Goal: Consume media (video, audio): Consume media (video, audio)

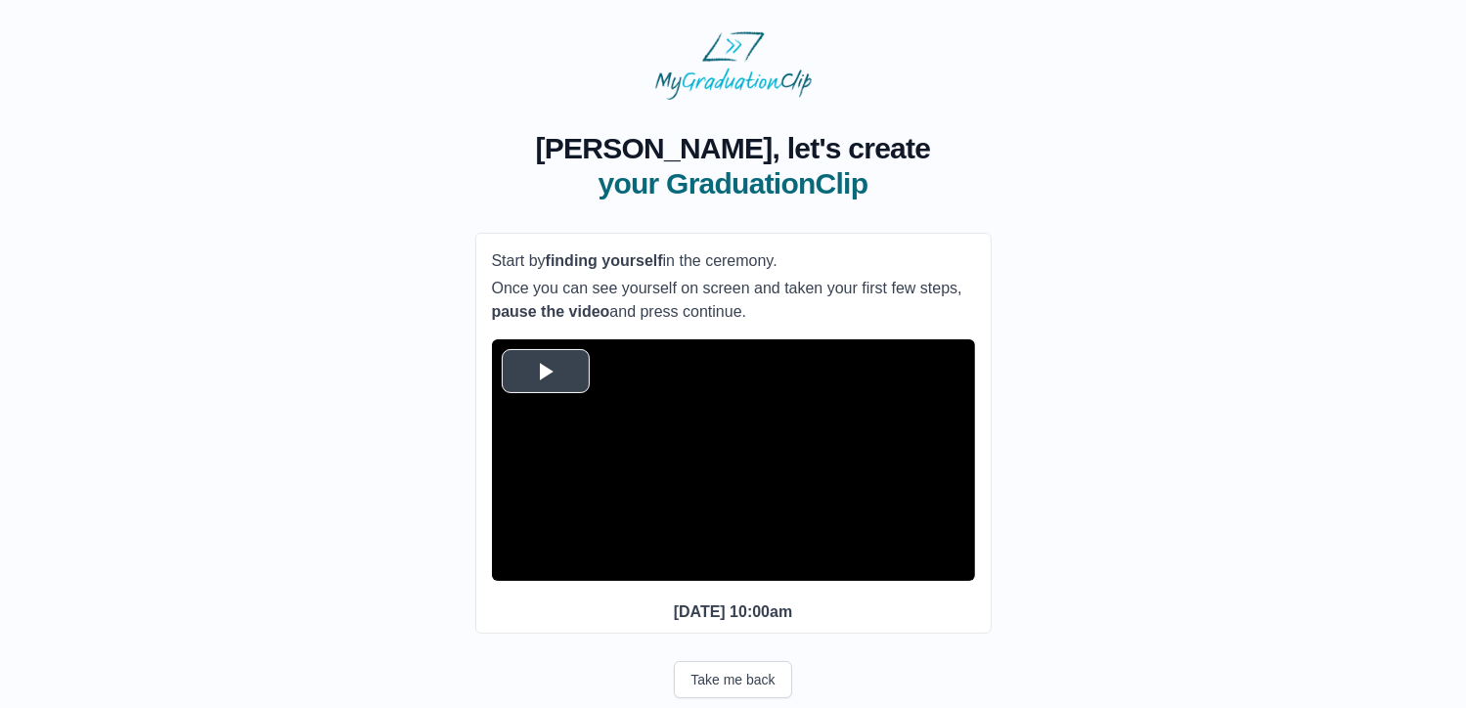
click at [546, 371] on span "Video Player" at bounding box center [546, 371] width 0 height 0
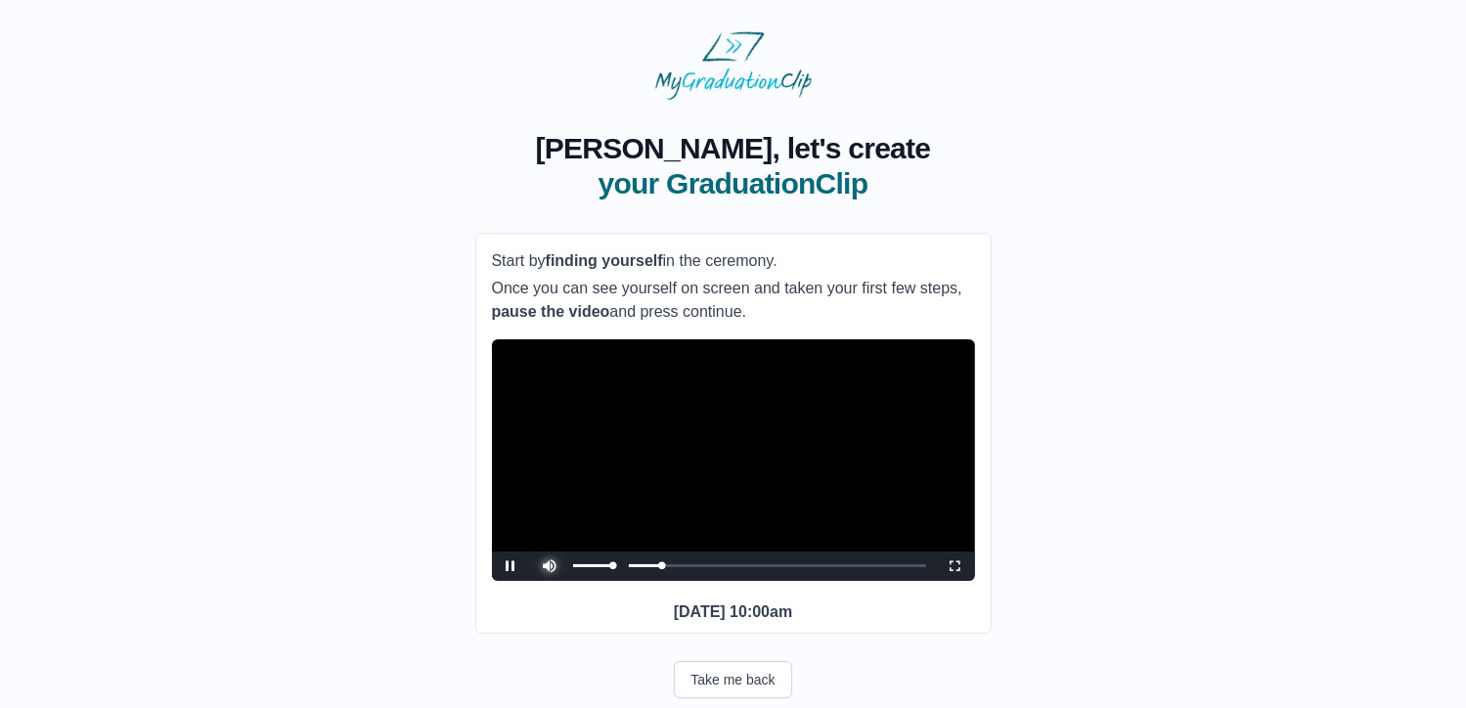
click at [551, 552] on span "Video Player" at bounding box center [551, 552] width 0 height 0
click at [956, 566] on span "Video Player" at bounding box center [956, 566] width 0 height 0
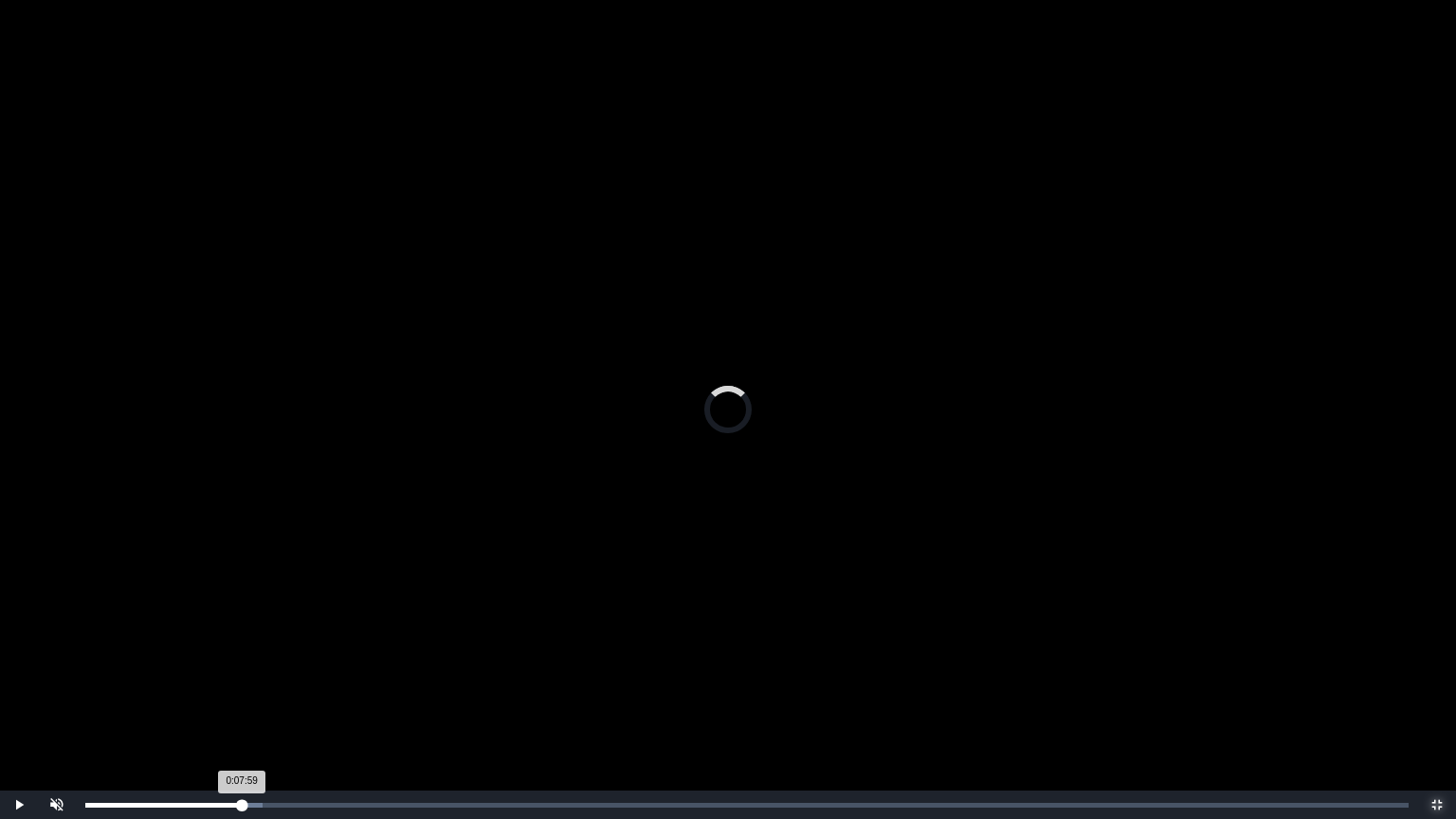
click at [252, 685] on div "0:07:59" at bounding box center [252, 805] width 1 height 5
click at [265, 685] on div "0:08:34" at bounding box center [264, 805] width 1 height 5
click at [291, 685] on div "0:09:47" at bounding box center [290, 805] width 1 height 5
click at [301, 685] on div "0:10:17" at bounding box center [300, 805] width 1 height 5
click at [295, 685] on div "0:10:25 Progress : 0%" at bounding box center [194, 805] width 218 height 5
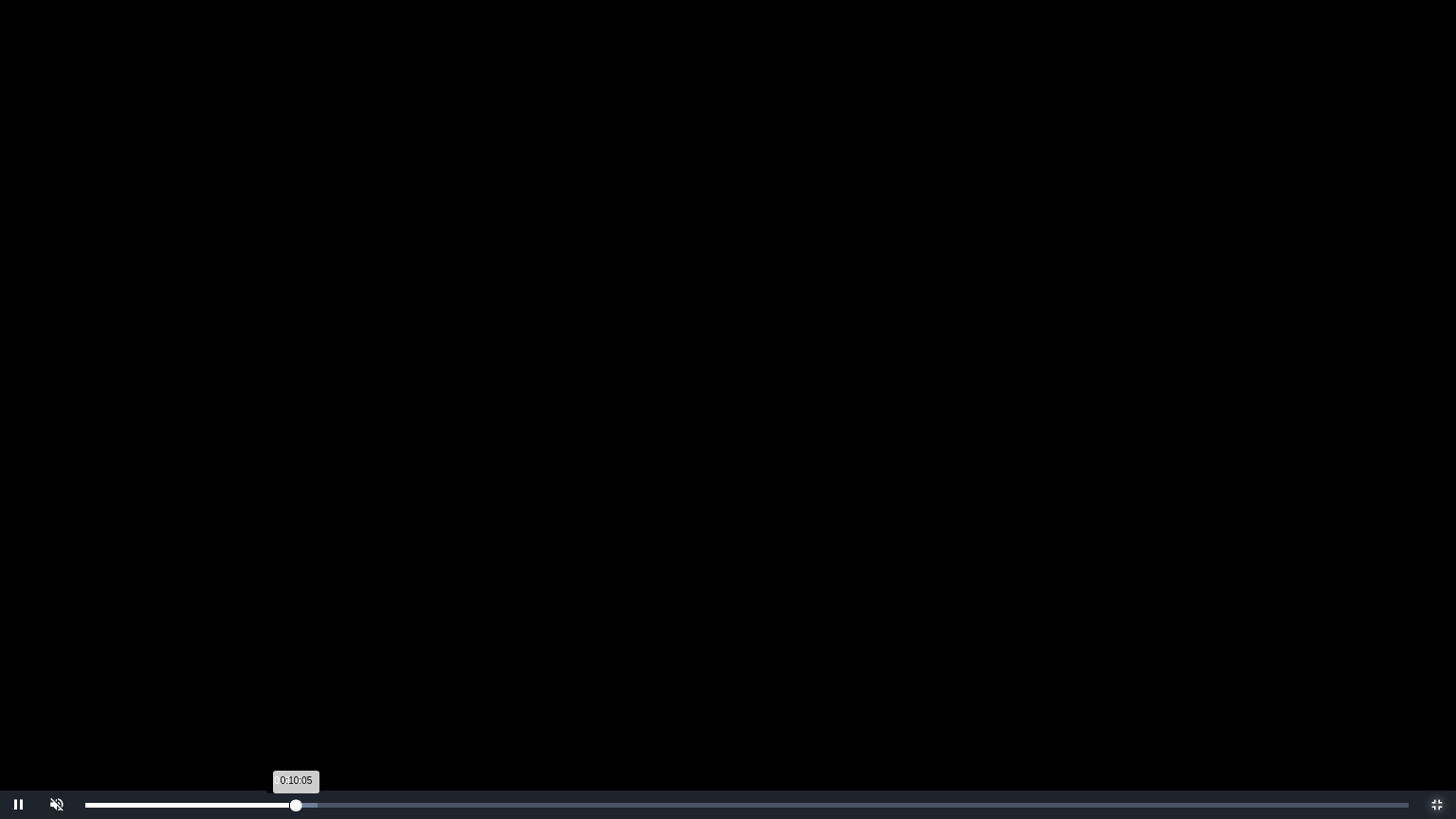
click at [289, 685] on div "0:10:05 Progress : 0%" at bounding box center [191, 805] width 211 height 5
click at [296, 685] on div "0:10:07 Progress : 0%" at bounding box center [191, 805] width 211 height 5
click at [292, 685] on div "0:10:10 Progress : 0%" at bounding box center [191, 805] width 212 height 5
click at [271, 538] on video "Video Player" at bounding box center [728, 409] width 1456 height 819
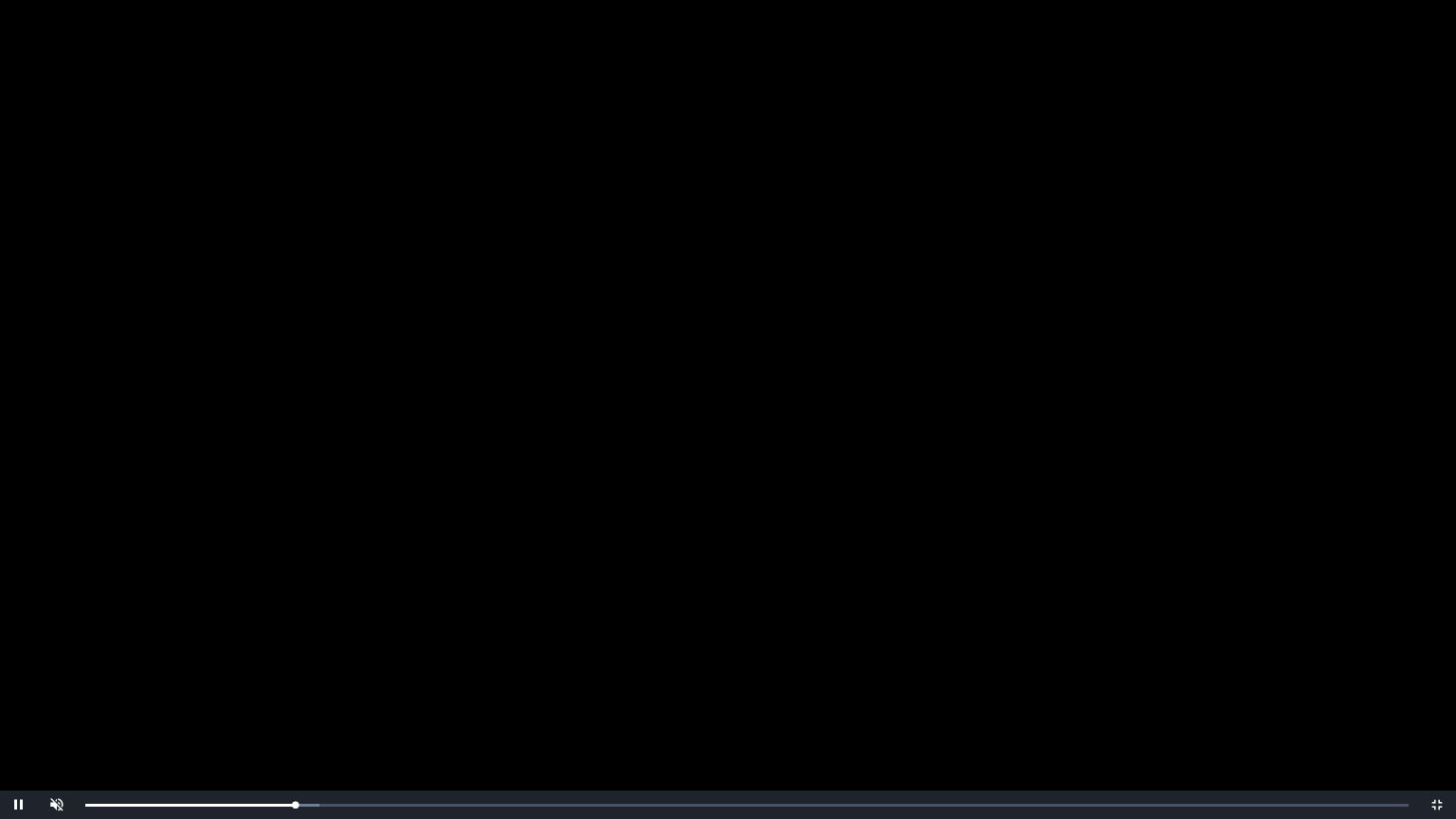
click at [271, 538] on video "Video Player" at bounding box center [728, 409] width 1456 height 819
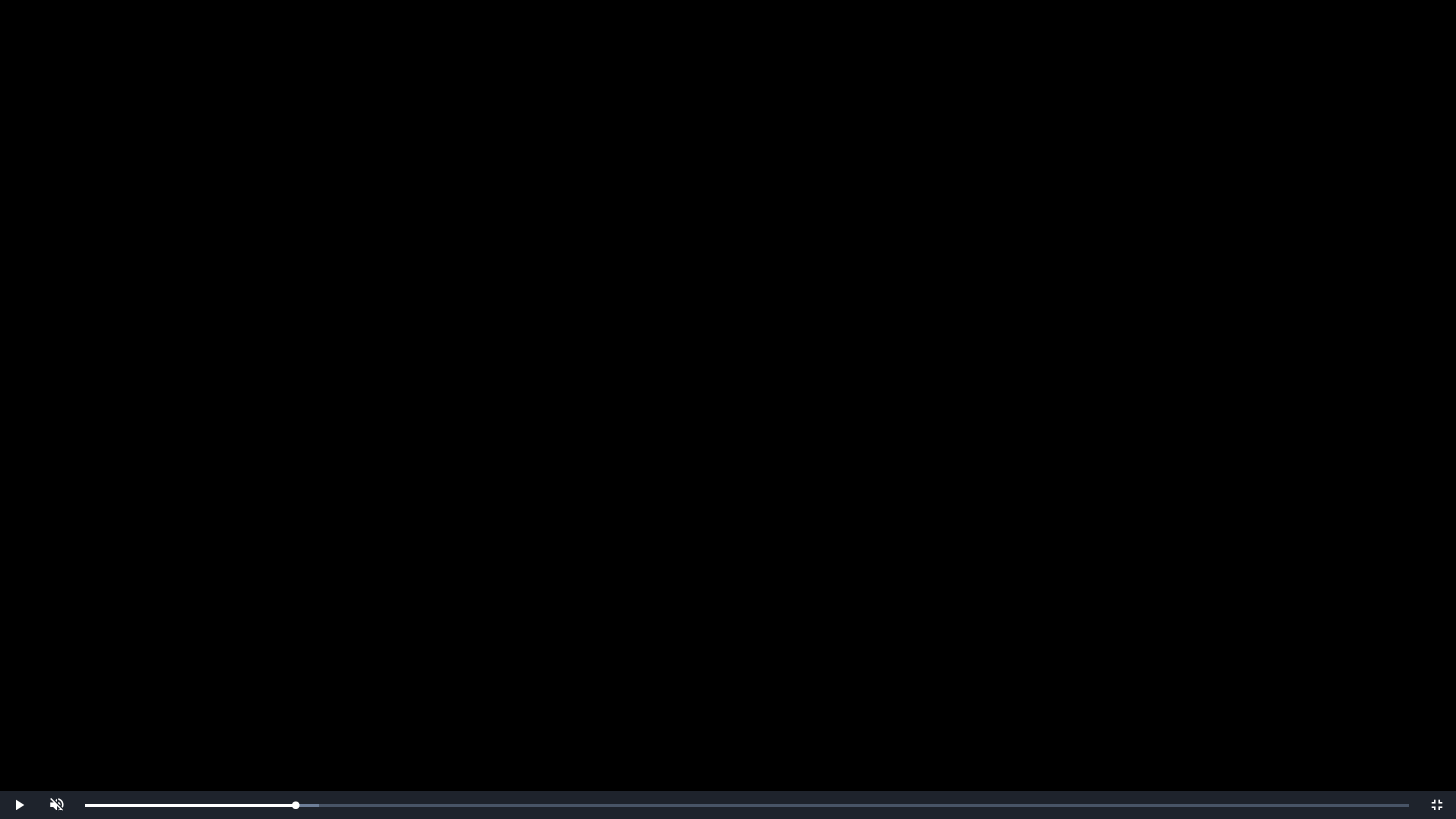
click at [271, 538] on video "Video Player" at bounding box center [728, 409] width 1456 height 819
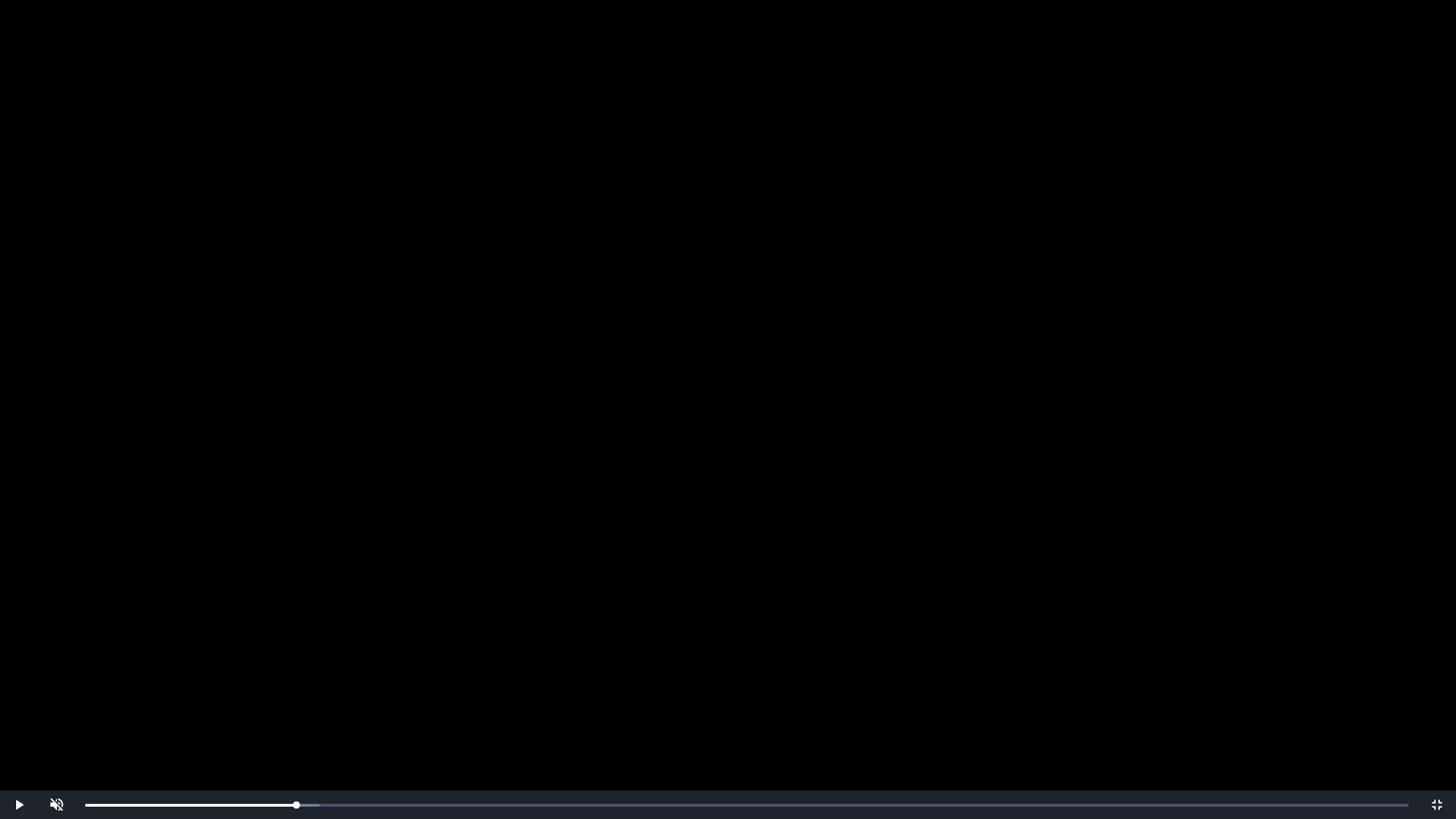
click at [271, 538] on video "Video Player" at bounding box center [728, 409] width 1456 height 819
click at [515, 368] on video "Video Player" at bounding box center [728, 409] width 1456 height 819
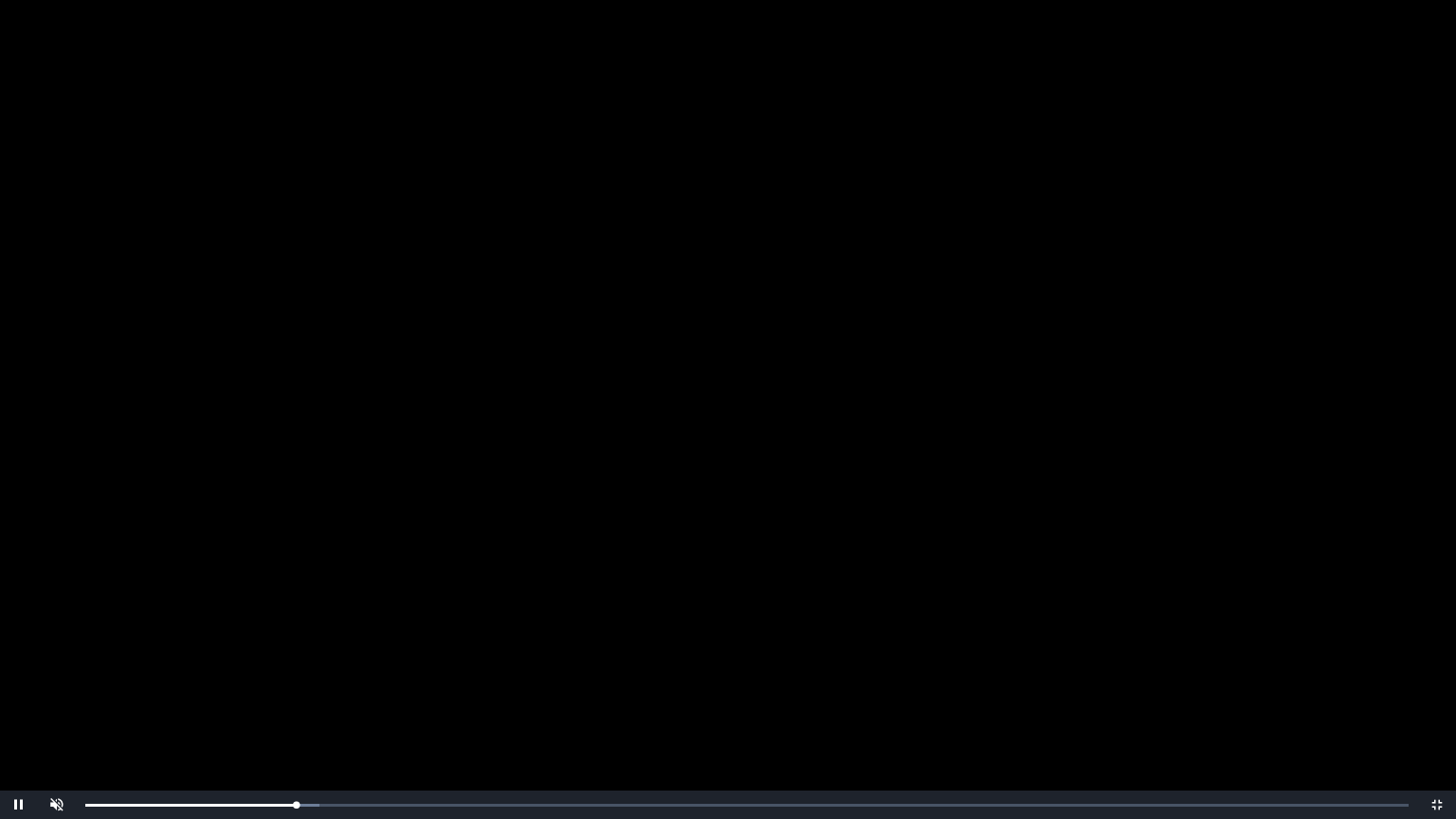
click at [515, 368] on video "Video Player" at bounding box center [728, 409] width 1456 height 819
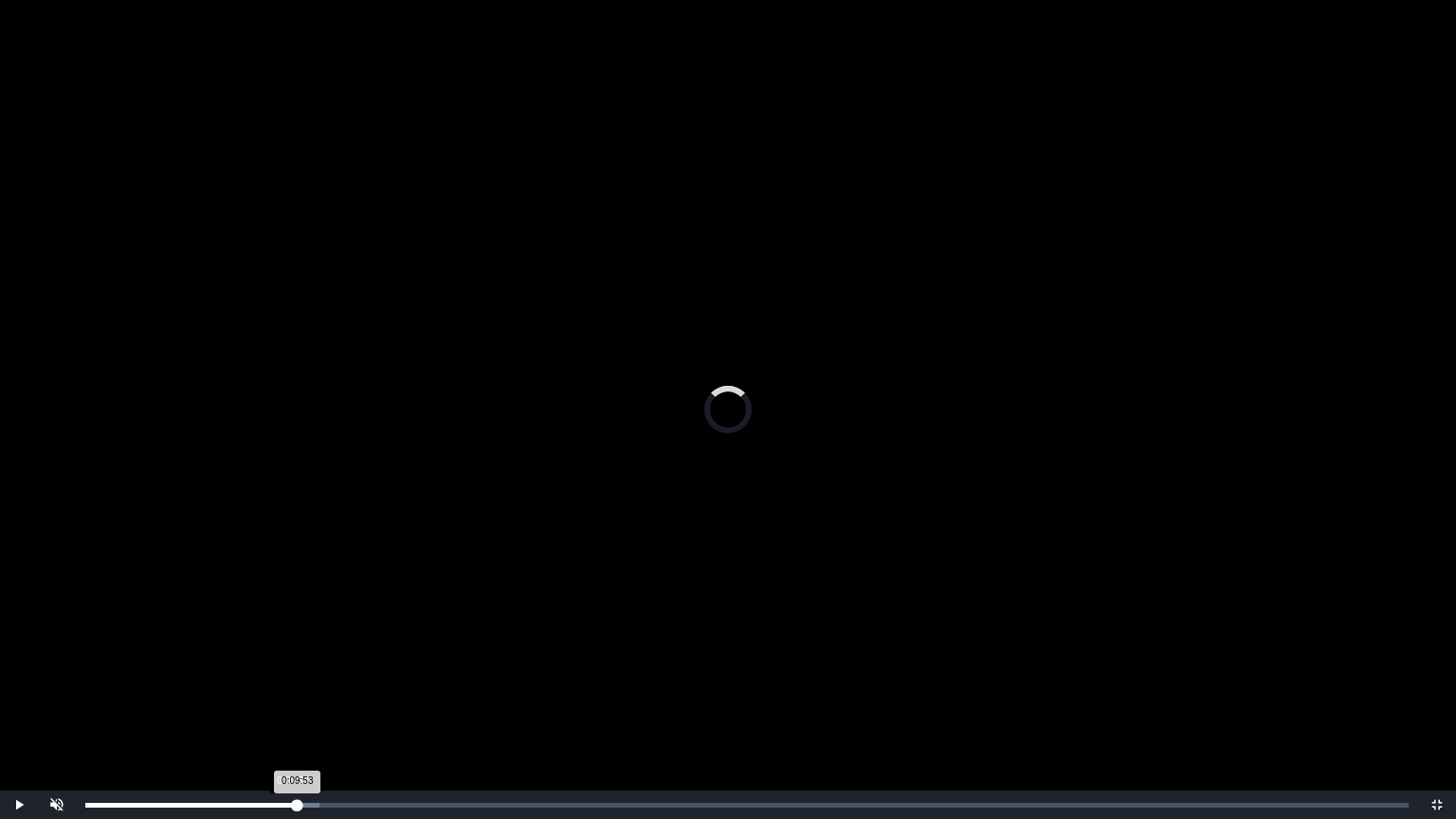
click at [292, 685] on div "0:09:53 Progress : 0%" at bounding box center [191, 805] width 212 height 5
click at [688, 436] on video "Video Player" at bounding box center [728, 409] width 1456 height 819
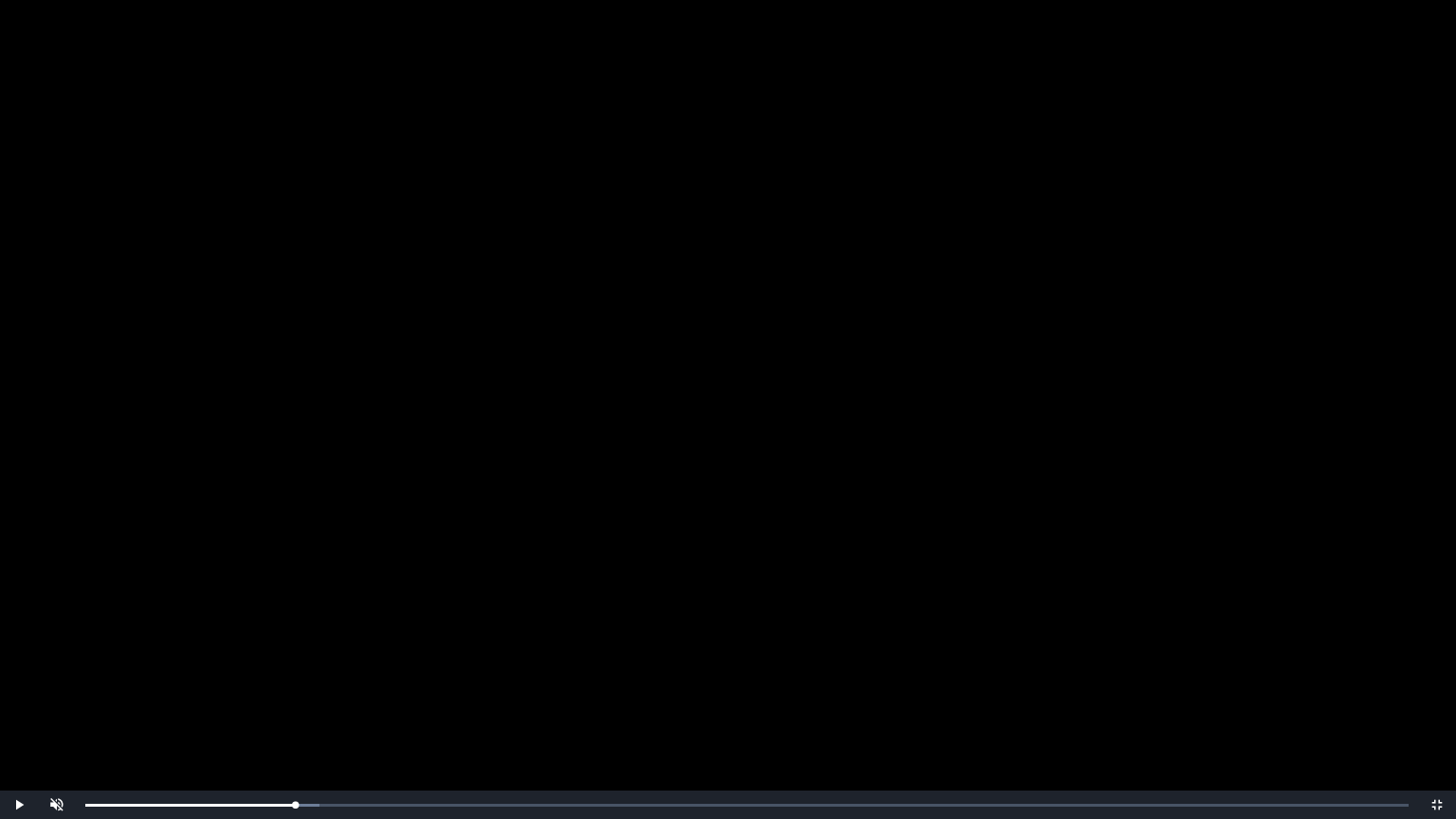
click at [688, 436] on video "Video Player" at bounding box center [728, 409] width 1456 height 819
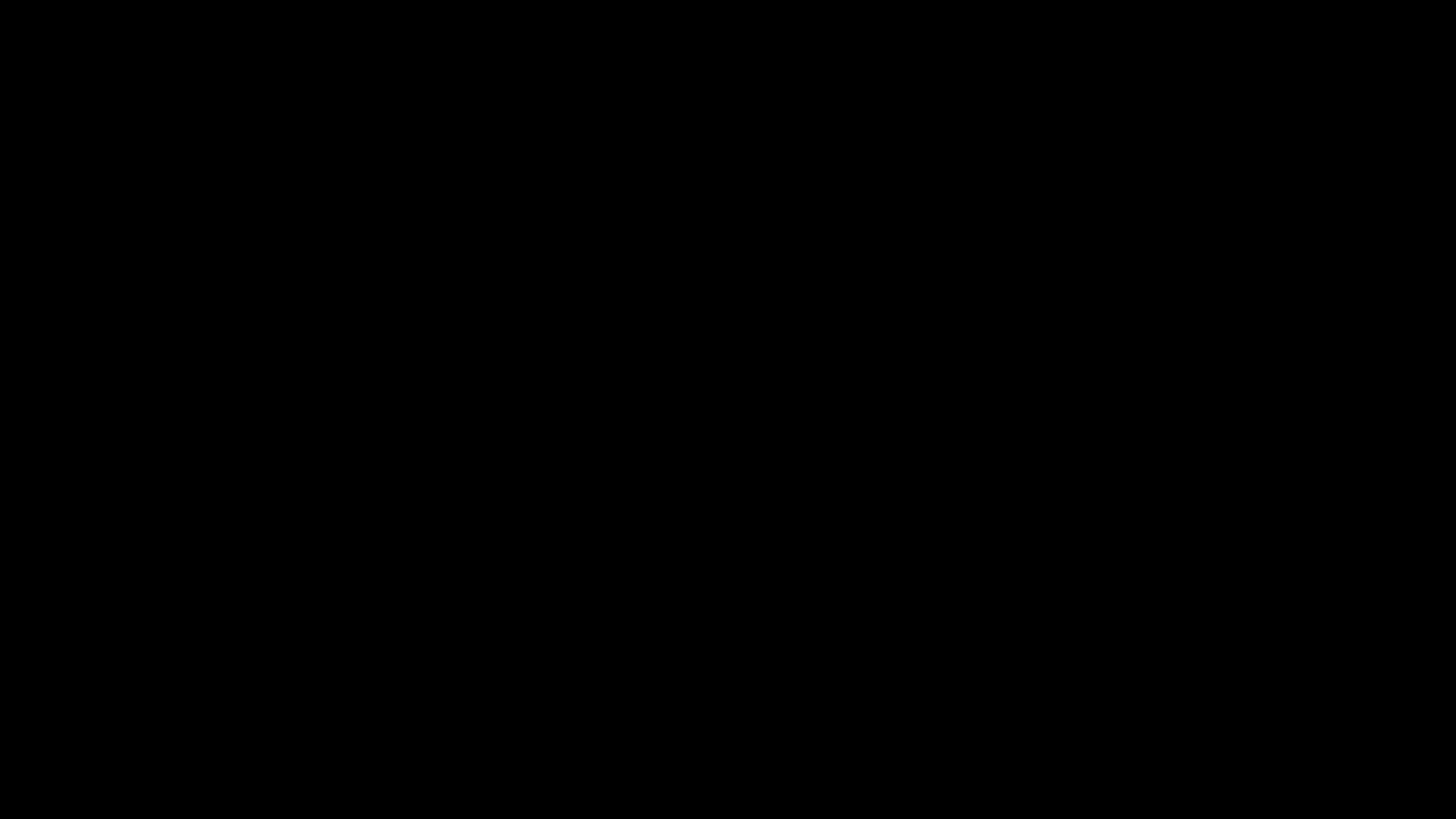
click at [688, 436] on video "Video Player" at bounding box center [728, 409] width 1456 height 819
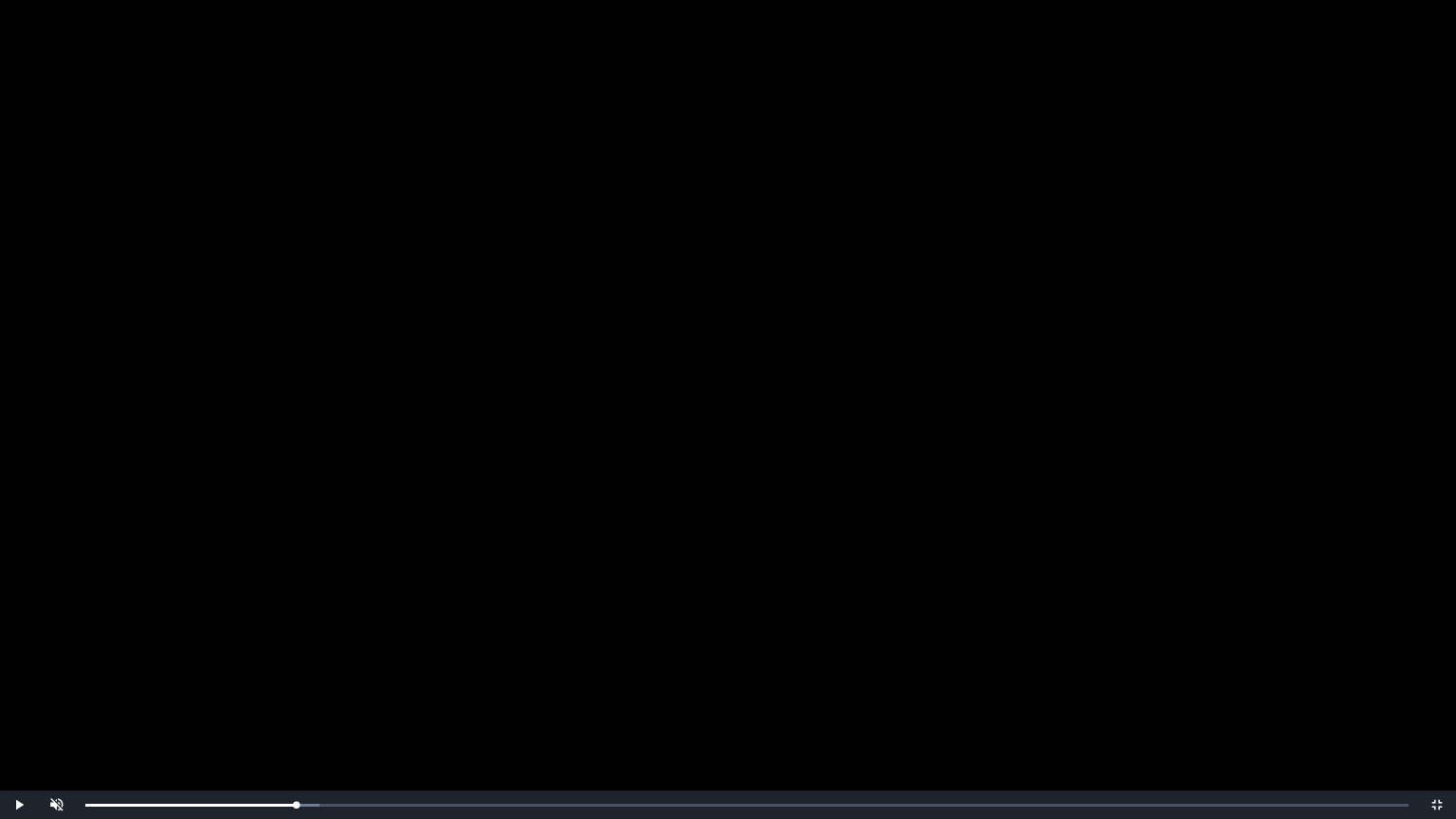
click at [688, 436] on video "Video Player" at bounding box center [728, 409] width 1456 height 819
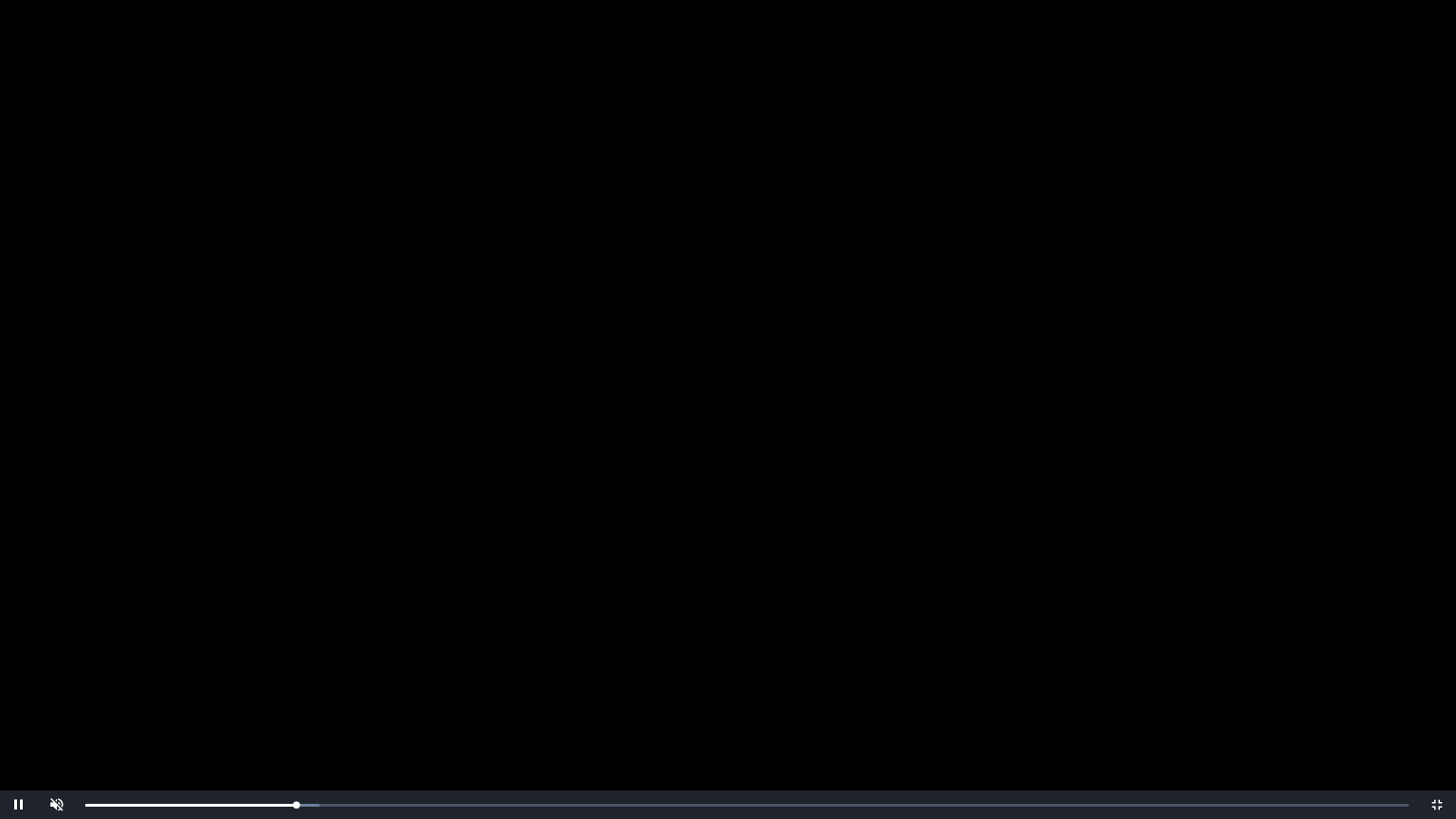
click at [688, 436] on video "Video Player" at bounding box center [728, 409] width 1456 height 819
click at [664, 316] on video "Video Player" at bounding box center [728, 409] width 1456 height 819
click at [505, 685] on div "Loaded : 0% 0:20:05 0:20:05 Progress : 0%" at bounding box center [746, 804] width 1342 height 28
click at [511, 685] on div "0:20:23 Progress : 0%" at bounding box center [297, 805] width 425 height 5
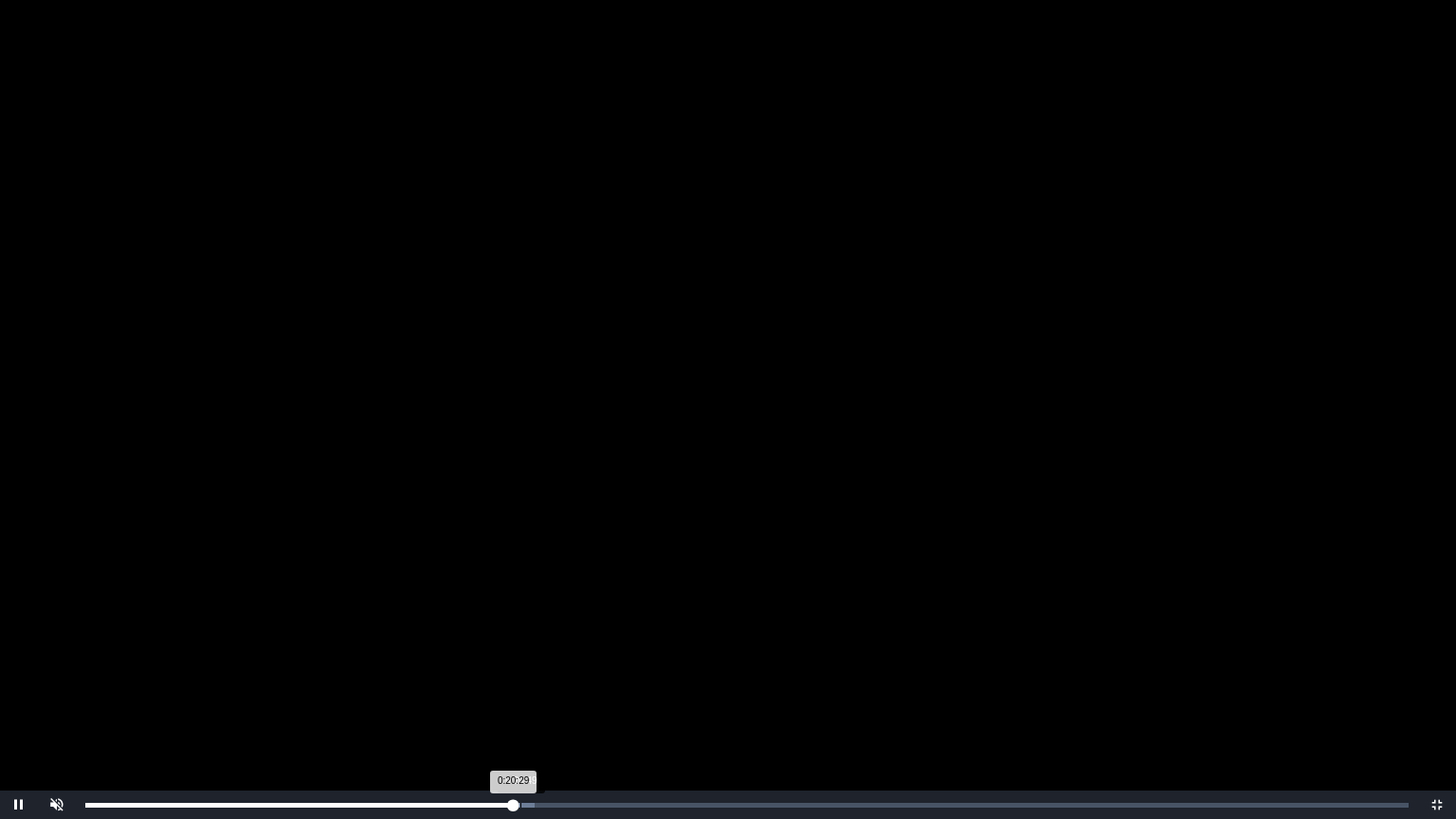
click at [520, 685] on div "Loaded : 0% 0:20:49 0:20:29 Progress : 0%" at bounding box center [747, 805] width 1323 height 5
click at [635, 511] on video "Video Player" at bounding box center [728, 409] width 1456 height 819
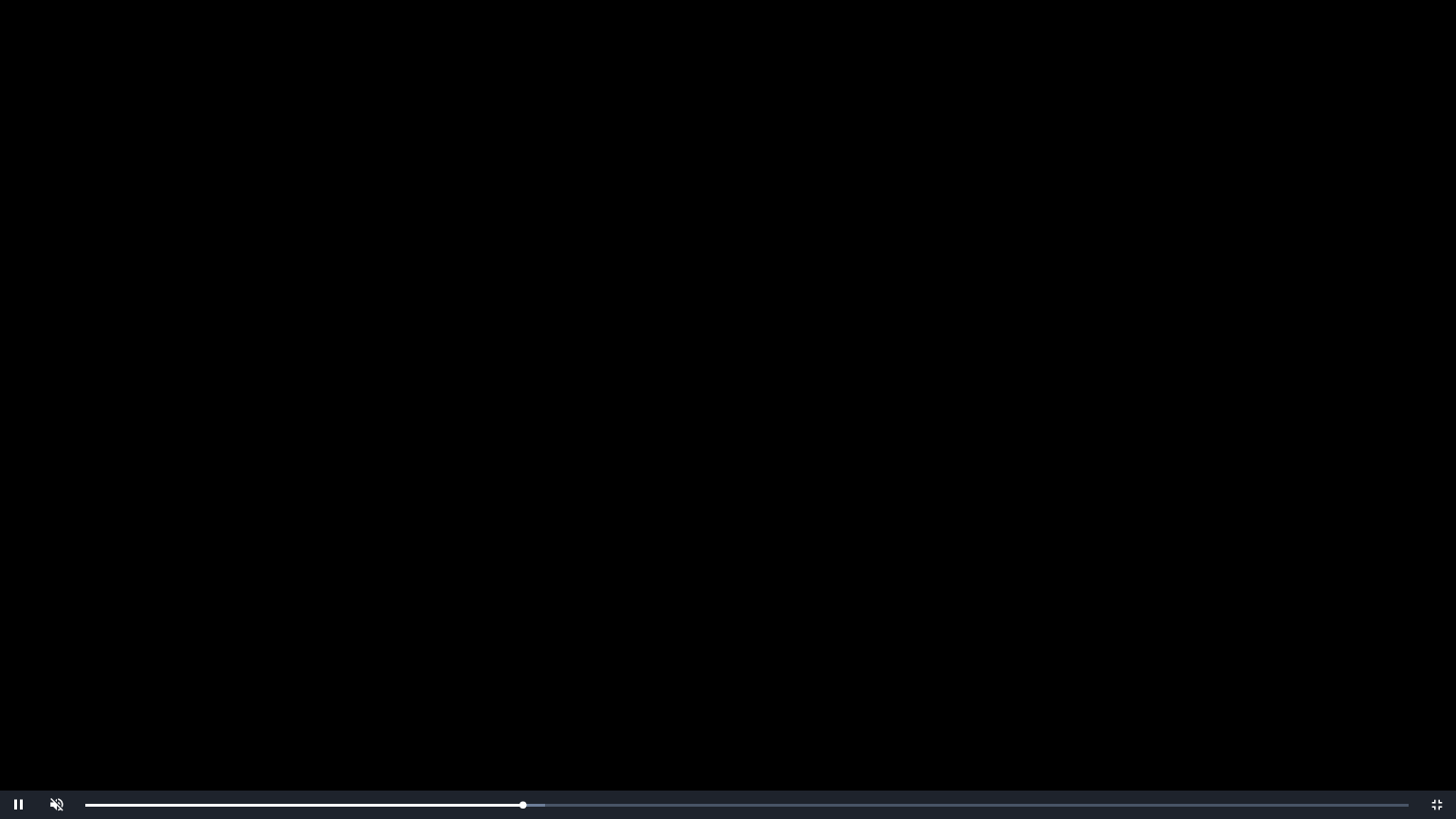
click at [635, 511] on video "Video Player" at bounding box center [728, 409] width 1456 height 819
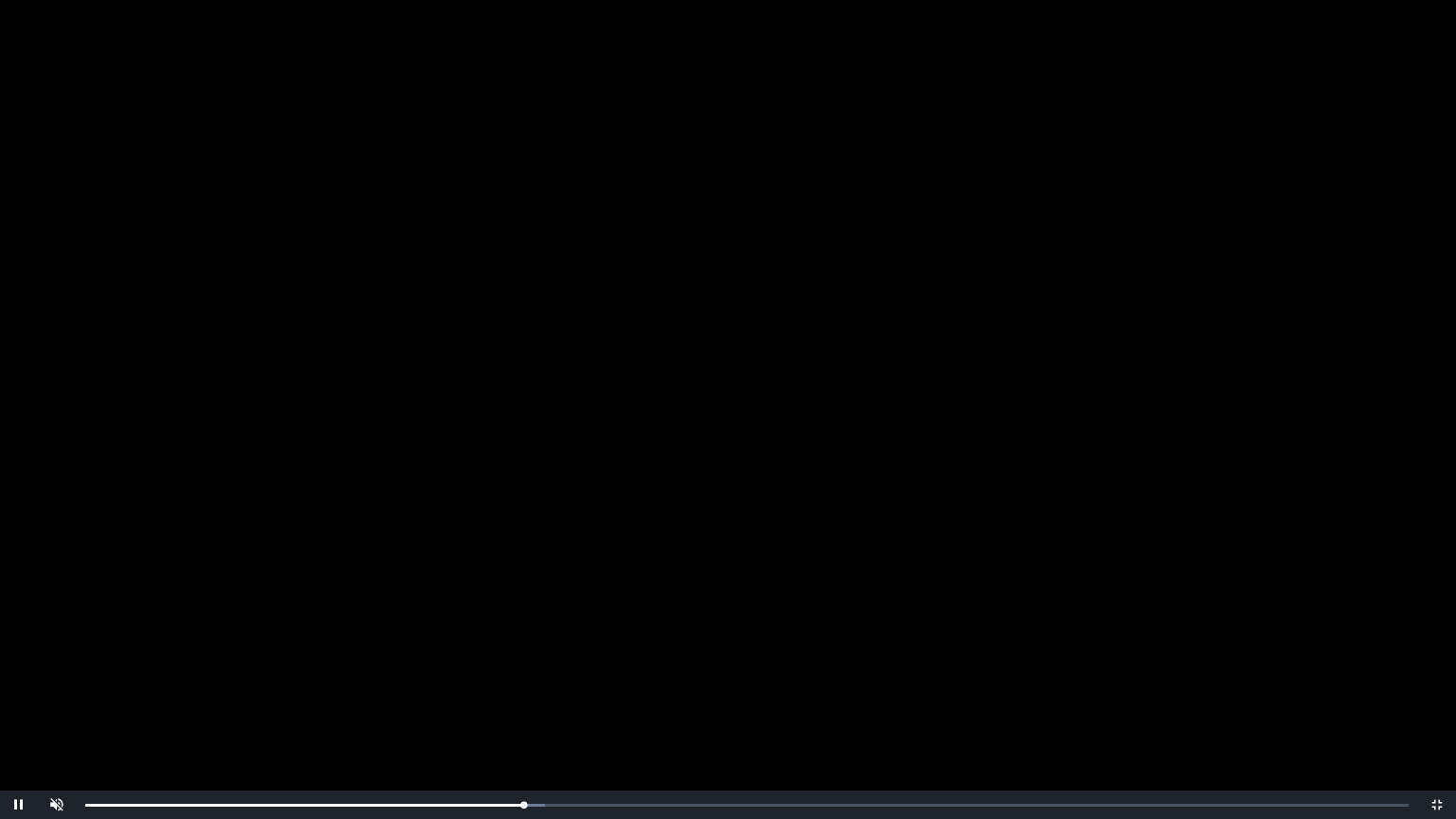
click at [635, 511] on video "Video Player" at bounding box center [728, 409] width 1456 height 819
click at [522, 685] on div "0:20:58 Progress : 0%" at bounding box center [304, 805] width 438 height 5
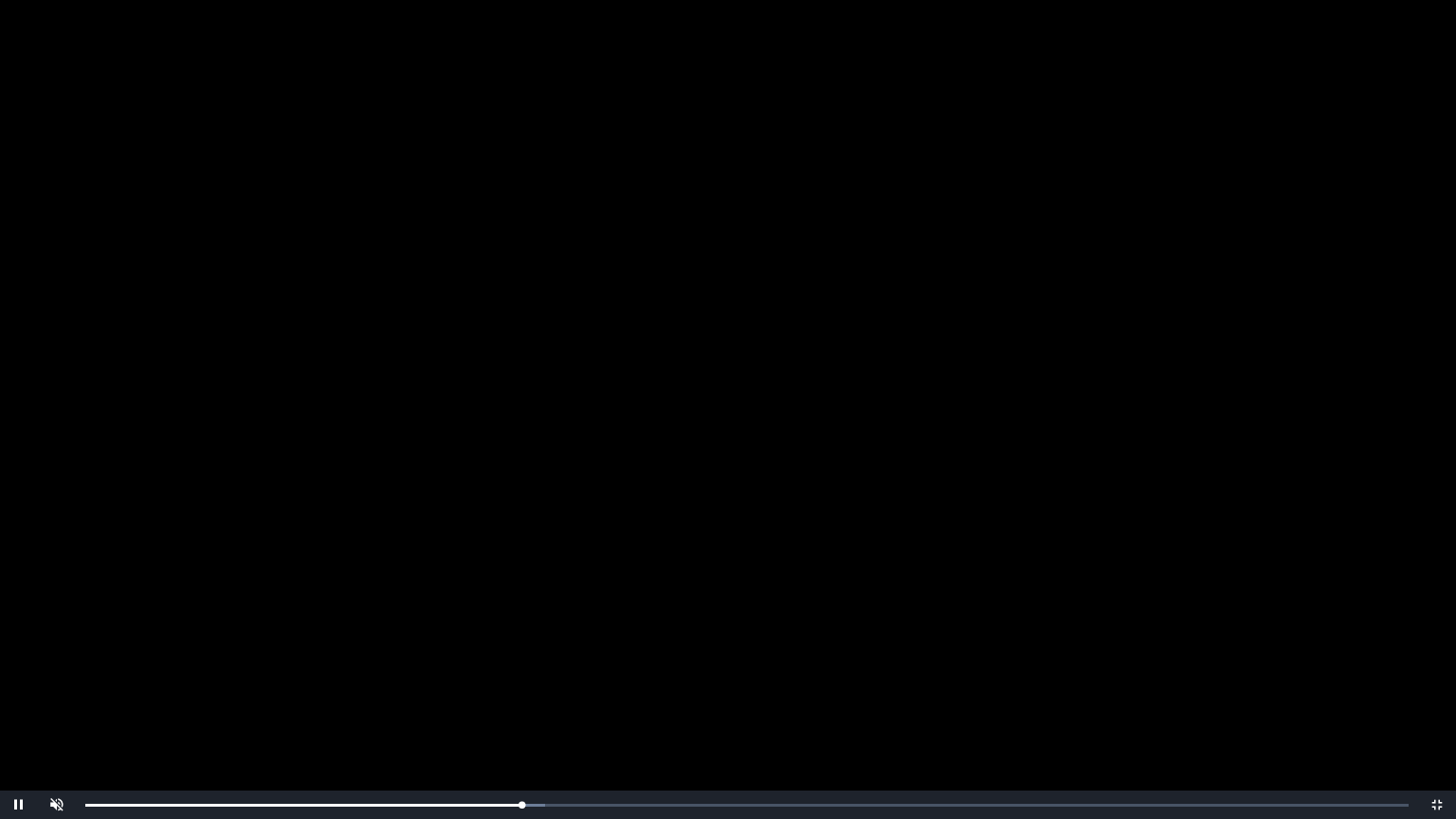
click at [580, 632] on video "Video Player" at bounding box center [728, 409] width 1456 height 819
click at [640, 549] on video "Video Player" at bounding box center [728, 409] width 1456 height 819
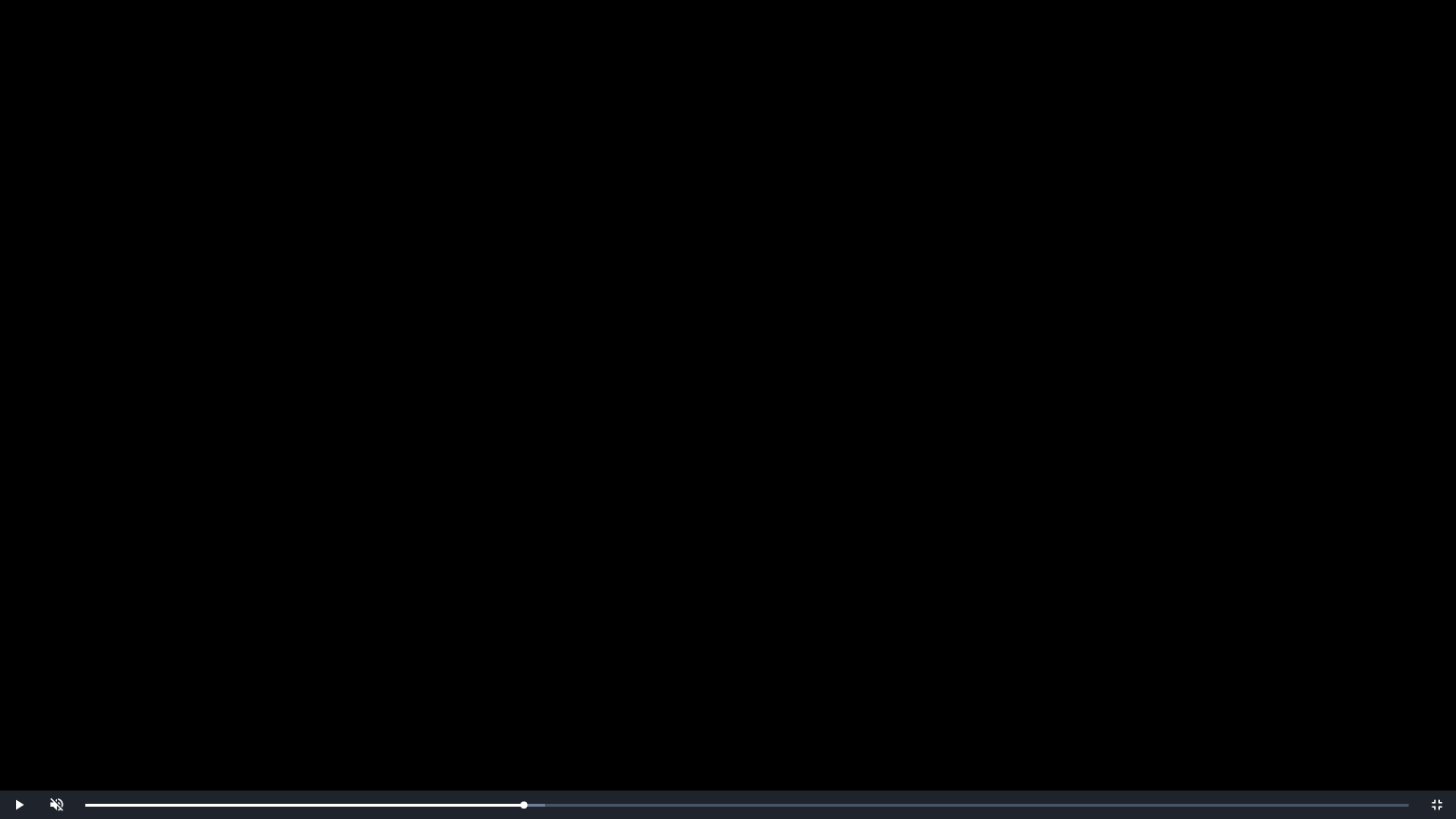
click at [640, 549] on video "Video Player" at bounding box center [728, 409] width 1456 height 819
click at [527, 685] on div "0:21:22 Progress : 0%" at bounding box center [308, 805] width 447 height 5
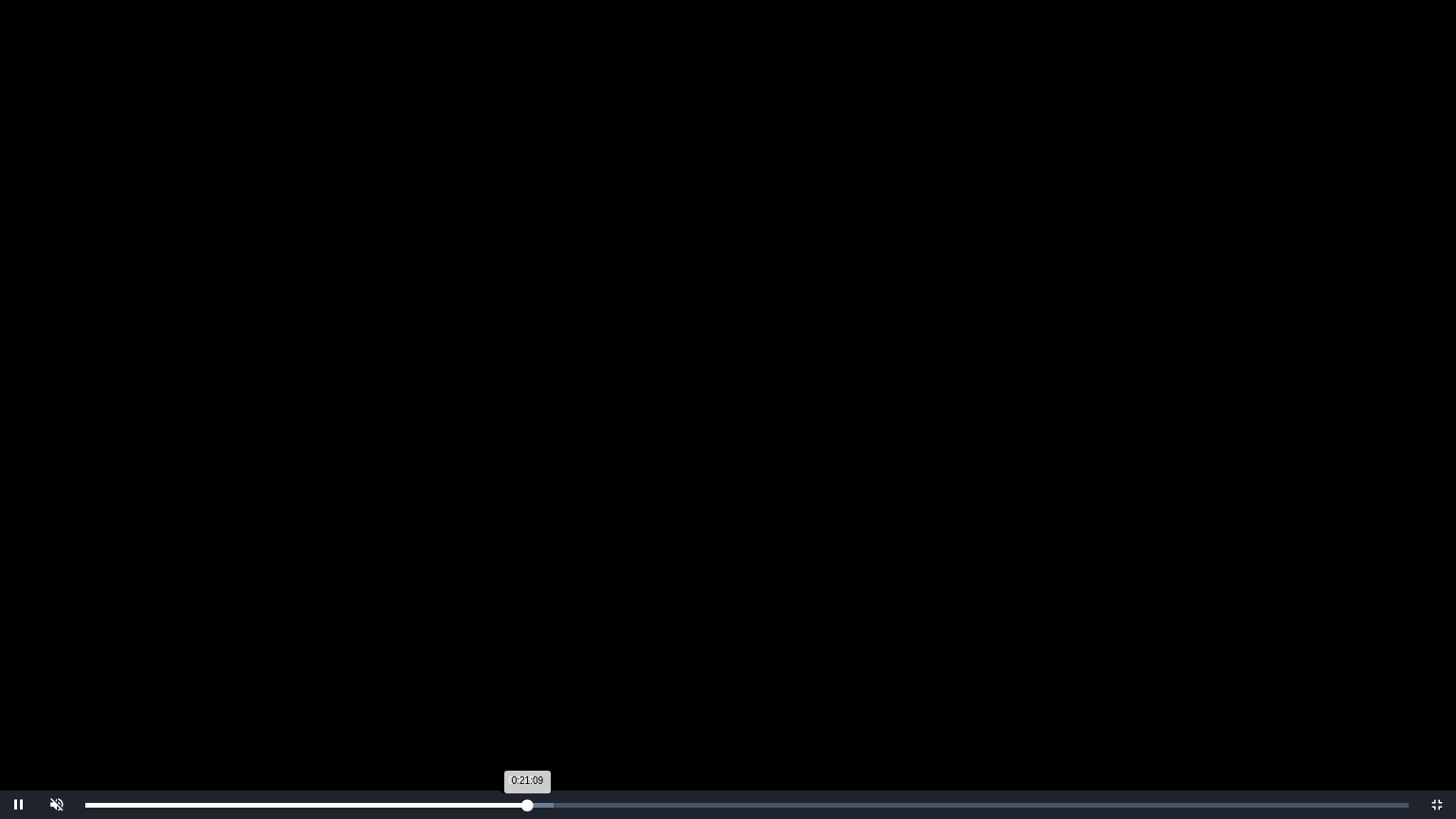
click at [523, 685] on div "0:21:09 Progress : 0%" at bounding box center [306, 805] width 442 height 5
click at [523, 685] on div "0:20:59 Progress : 0%" at bounding box center [304, 805] width 439 height 5
click at [523, 685] on div "0:20:58 Progress : 0%" at bounding box center [304, 805] width 438 height 5
click at [518, 685] on div "0:20:43 Progress : 0%" at bounding box center [304, 805] width 438 height 5
click at [662, 374] on video "Video Player" at bounding box center [728, 409] width 1456 height 819
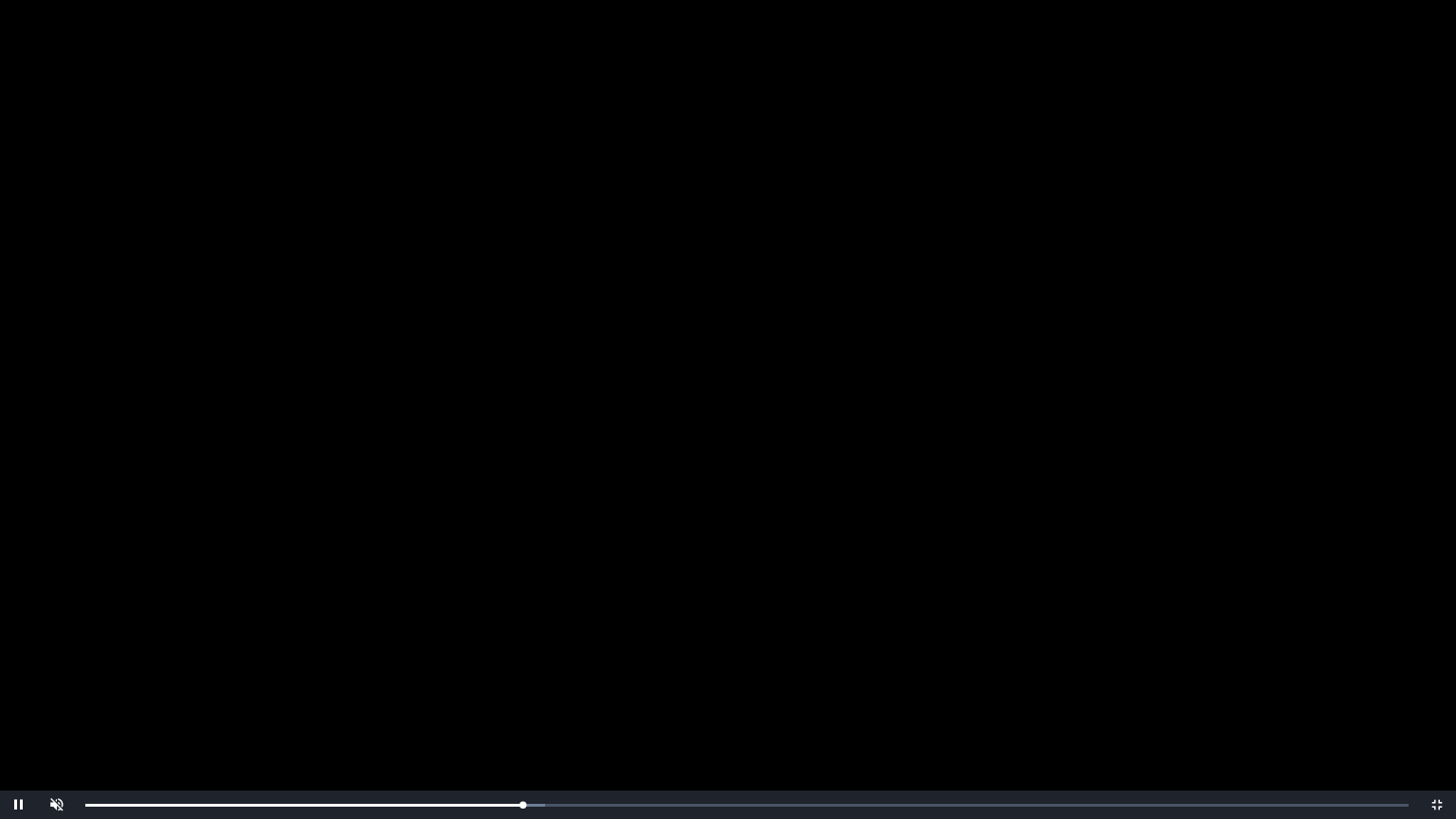
click at [662, 374] on video "Video Player" at bounding box center [728, 409] width 1456 height 819
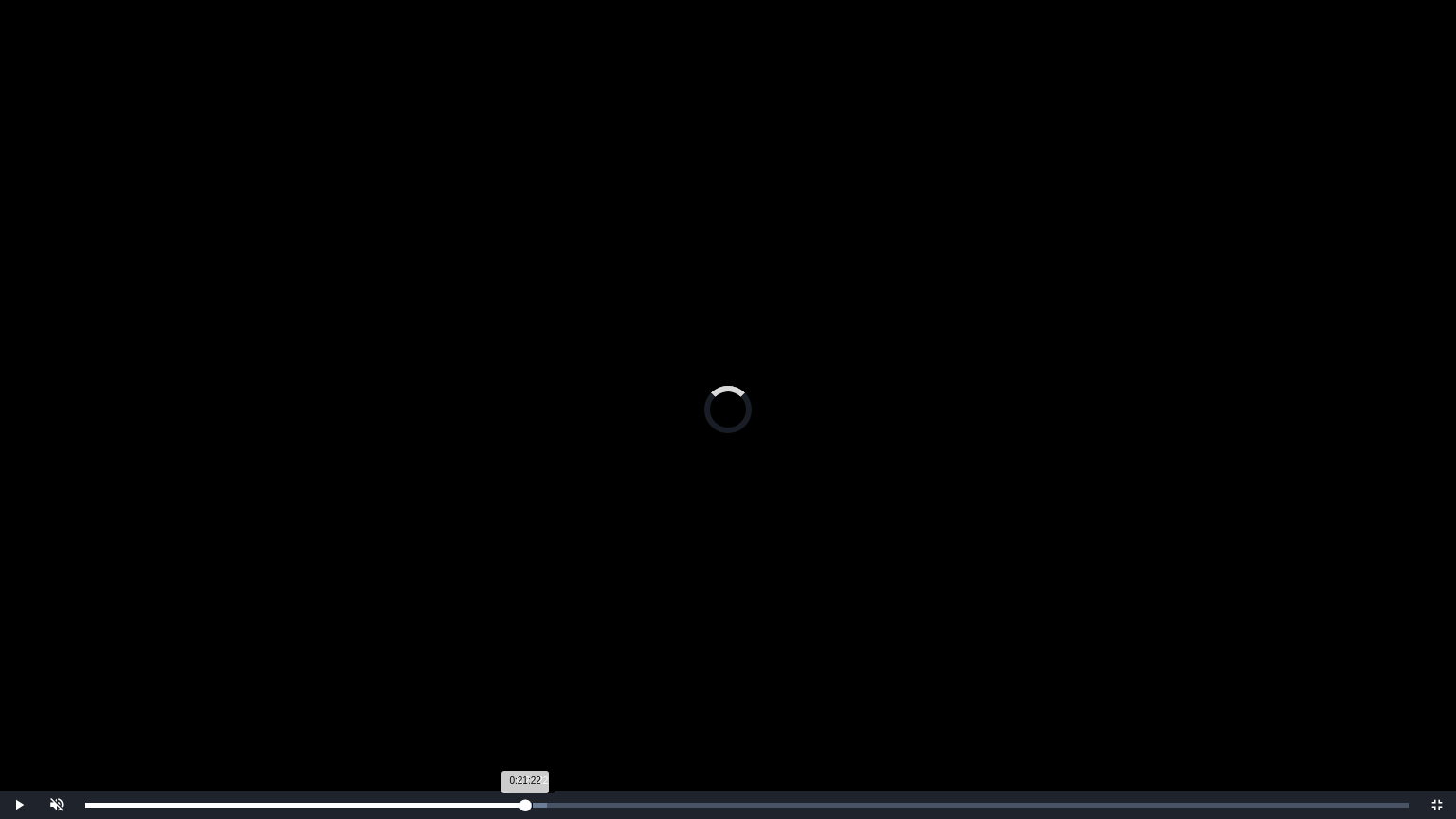
click at [525, 685] on div "0:21:22 Progress : 0%" at bounding box center [305, 805] width 440 height 5
click at [539, 685] on div "0:21:41" at bounding box center [539, 805] width 1 height 5
click at [549, 685] on div "Loaded : 0% 0:22:13 0:22:13 Progress : 0%" at bounding box center [747, 805] width 1323 height 5
click at [542, 685] on div "0:21:52 Progress : 0%" at bounding box center [318, 805] width 465 height 5
click at [559, 685] on div "Loaded : 0% 0:22:41 0:22:41 Progress : 0%" at bounding box center [747, 805] width 1323 height 5
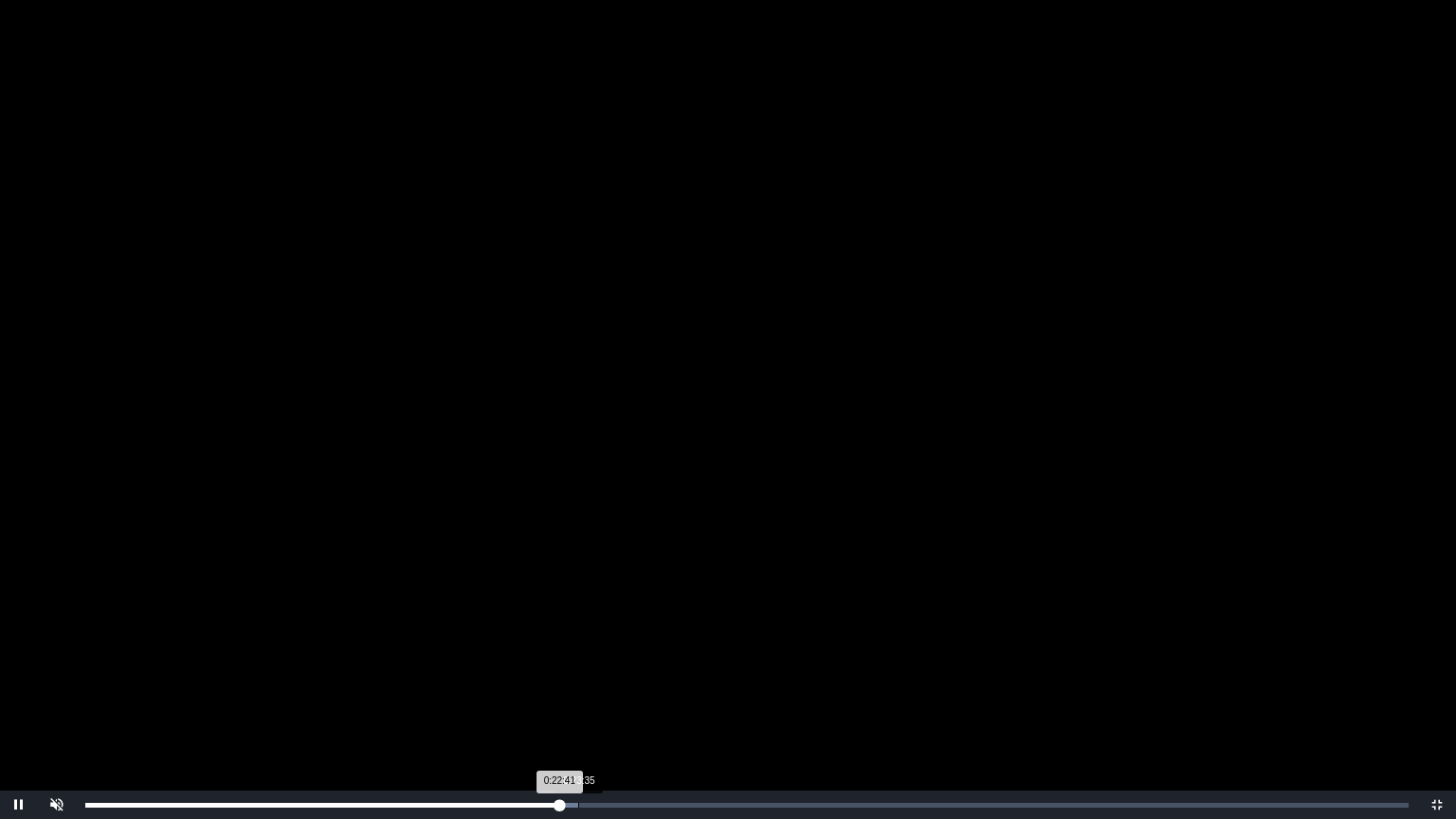
click at [578, 685] on div "0:23:35" at bounding box center [578, 805] width 1 height 5
click at [593, 685] on div "Loaded : 0% 0:24:19 0:24:19 Progress : 0%" at bounding box center [746, 804] width 1342 height 28
click at [603, 685] on div "Loaded : 0% 0:24:46 0:24:23 Progress : 0%" at bounding box center [746, 804] width 1342 height 28
click at [624, 685] on div "0:25:43" at bounding box center [623, 805] width 1 height 5
click at [636, 685] on div "0:26:24" at bounding box center [636, 805] width 1 height 5
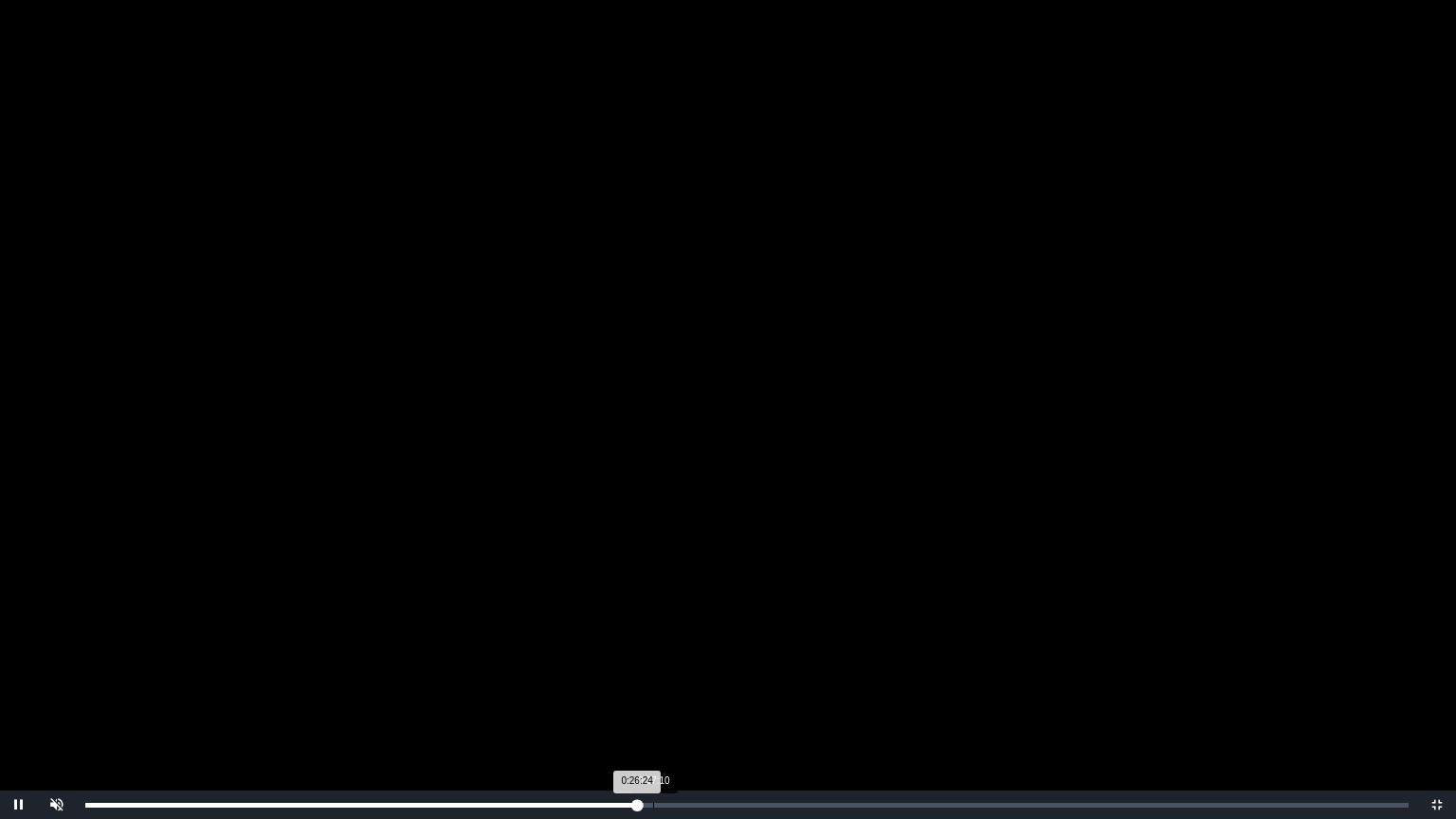
click at [654, 685] on div "0:27:10" at bounding box center [653, 805] width 1 height 5
click at [676, 685] on div "Loaded : 0% 0:28:15 0:28:15 Progress : 0%" at bounding box center [746, 804] width 1342 height 28
click at [689, 685] on div "Loaded : 0% 0:28:48 0:28:16 Progress : 0%" at bounding box center [746, 804] width 1342 height 28
click at [697, 685] on div "Loaded : 0% 0:29:15 0:29:15 Progress : 0%" at bounding box center [746, 804] width 1342 height 28
click at [697, 685] on div "0:29:28 Progress : 0%" at bounding box center [391, 805] width 612 height 5
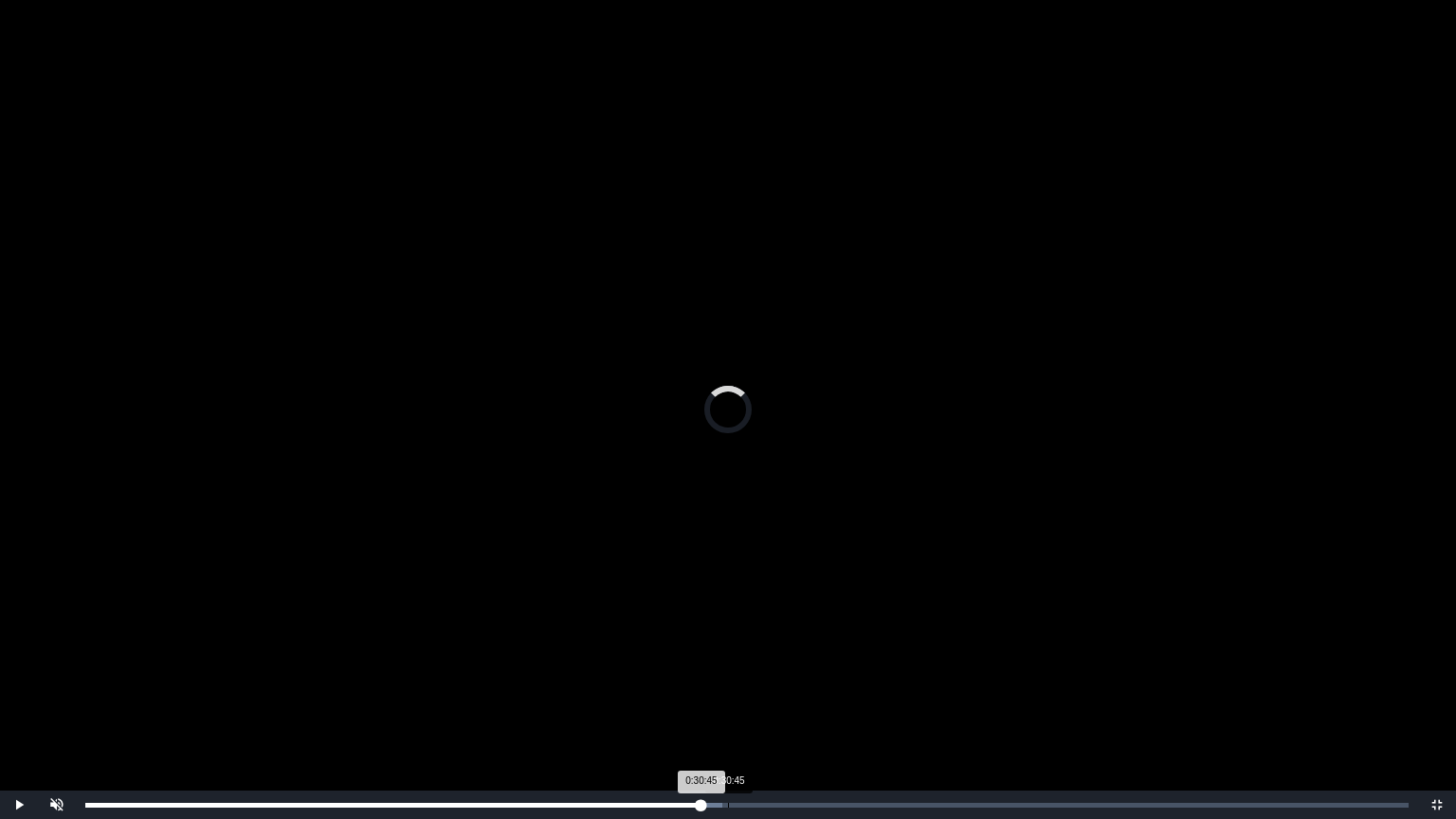
click at [728, 685] on div "0:30:45" at bounding box center [728, 805] width 1 height 5
click at [721, 685] on div "0:30:26" at bounding box center [721, 805] width 1 height 5
click at [721, 685] on div "0:30:23 Progress : 0%" at bounding box center [402, 805] width 635 height 5
click at [717, 685] on div "0:30:24 Progress : 0%" at bounding box center [402, 805] width 635 height 5
click at [713, 685] on div "0:30:02 Progress : 0%" at bounding box center [401, 805] width 633 height 5
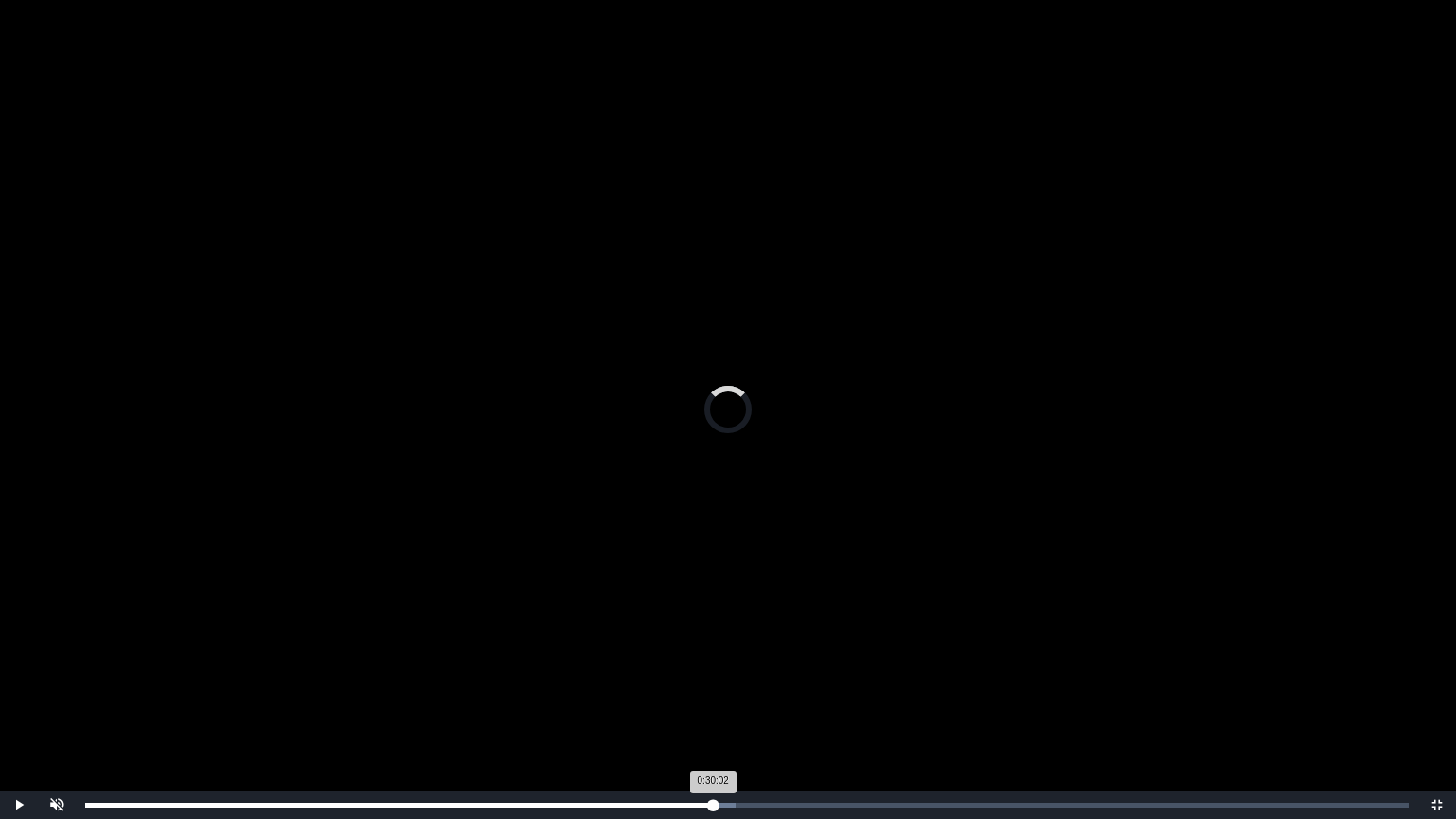
click at [713, 685] on div "0:30:02 Progress : 0%" at bounding box center [399, 805] width 628 height 5
click at [710, 685] on div "0:30:02 Progress : 0%" at bounding box center [399, 805] width 628 height 5
click at [746, 685] on div "Loaded : 0% 0:31:31 0:29:54 Progress : 0%" at bounding box center [746, 804] width 1342 height 28
click at [756, 685] on div "Loaded : 0% 0:32:04 0:31:39 Progress : 0%" at bounding box center [746, 804] width 1342 height 28
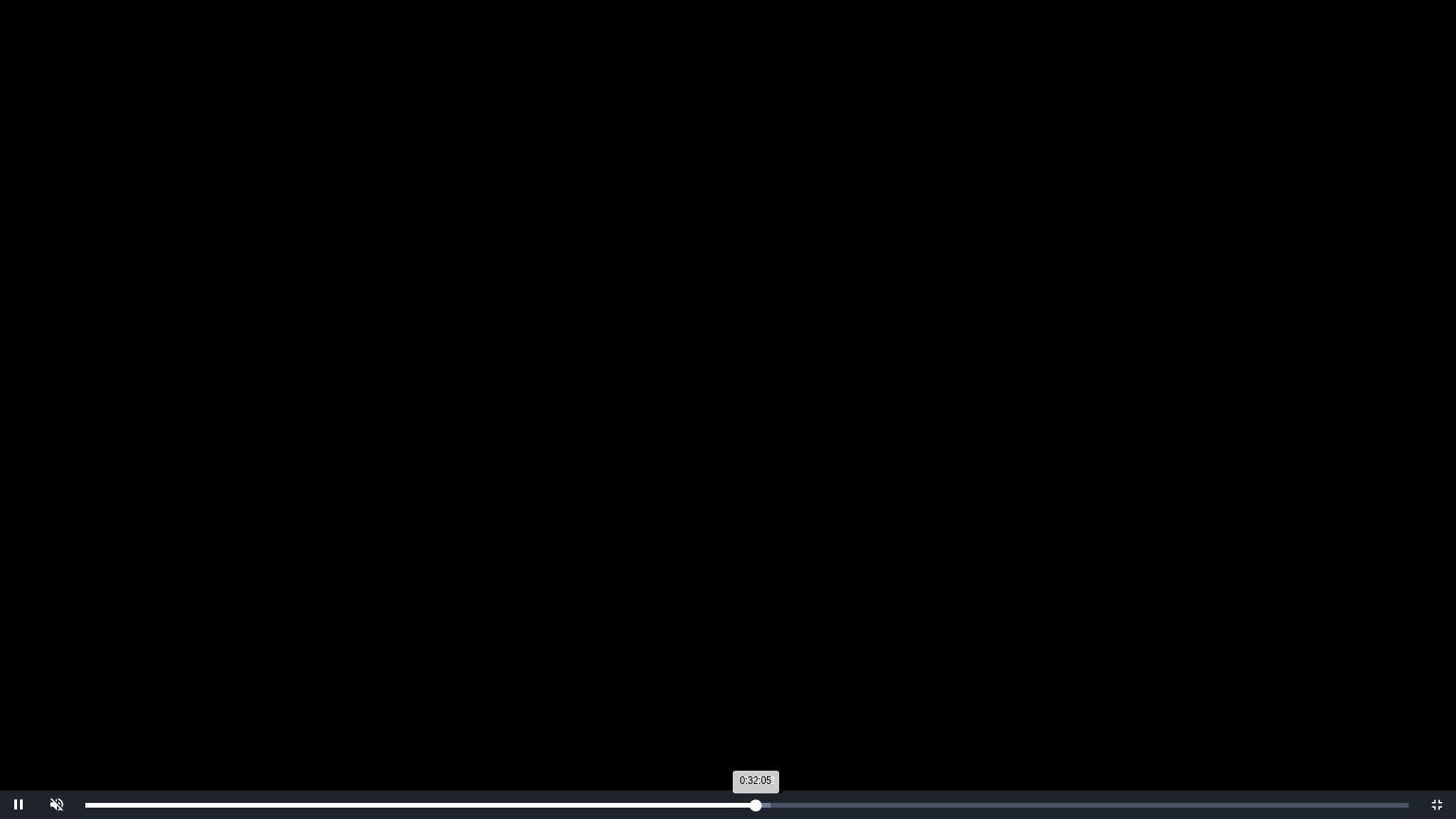
click at [759, 685] on div "Loaded : 0% 0:32:12 0:32:05 Progress : 0%" at bounding box center [746, 804] width 1342 height 28
click at [763, 685] on div "Loaded : 0% 0:32:20 0:32:13 Progress : 0%" at bounding box center [746, 804] width 1342 height 28
click at [773, 685] on div "Loaded : 0% 0:32:56 0:32:30 Progress : 0%" at bounding box center [746, 804] width 1342 height 28
click at [781, 685] on div "Loaded : 0% 0:33:17 0:32:57 Progress : 0%" at bounding box center [746, 804] width 1342 height 28
click at [791, 685] on div "Loaded : 0% 0:33:34 0:33:18 Progress : 0%" at bounding box center [746, 804] width 1342 height 28
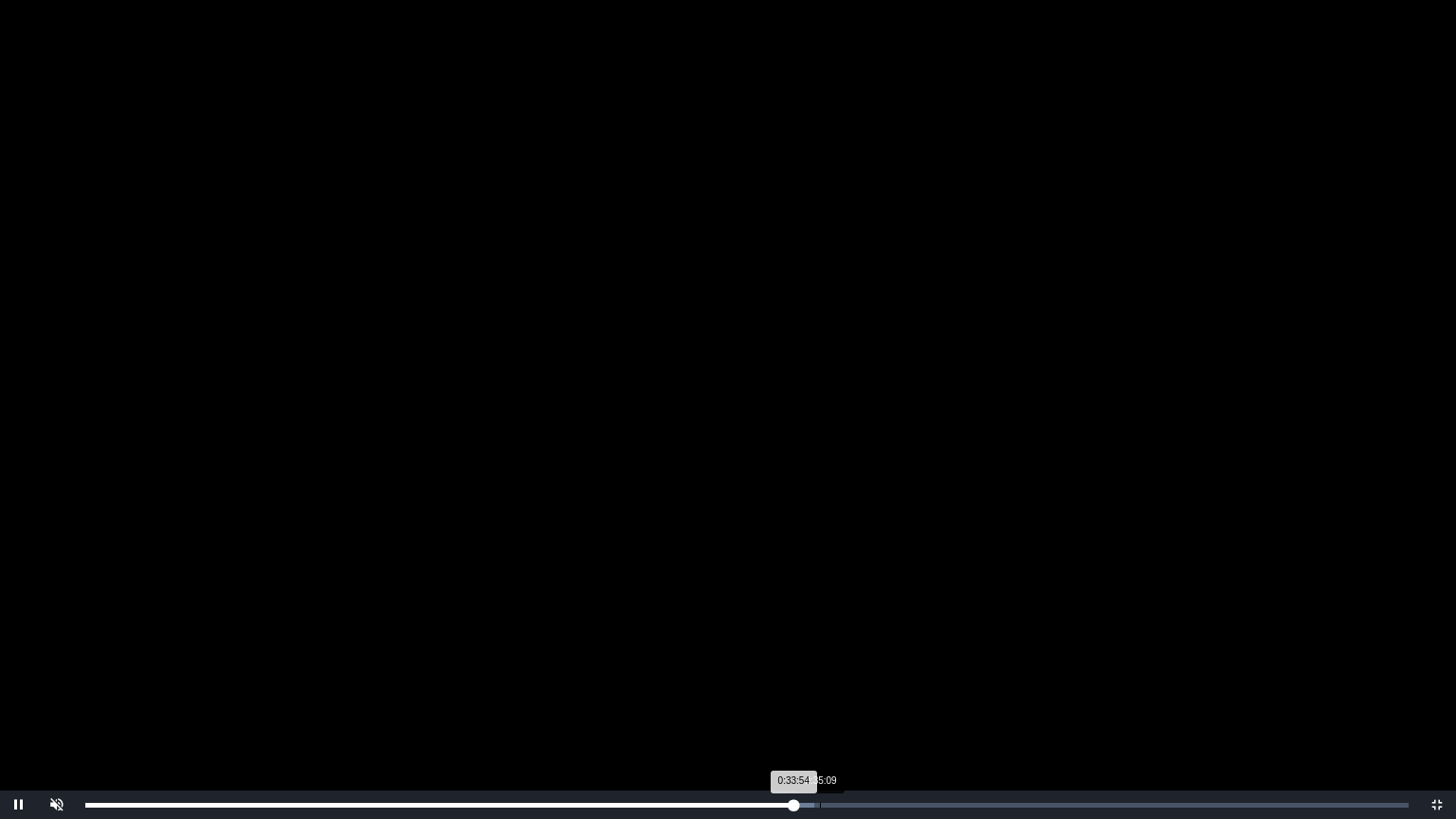
click at [820, 685] on div "Loaded : 0% 0:35:09 0:33:54 Progress : 0%" at bounding box center [746, 804] width 1342 height 28
click at [819, 685] on div "0:35:06 Progress : 0%" at bounding box center [451, 805] width 733 height 5
click at [820, 685] on div "0:35:08 Progress : 0%" at bounding box center [452, 805] width 734 height 5
click at [824, 685] on div "0:35:23 Progress : 0%" at bounding box center [454, 805] width 739 height 5
click at [836, 685] on div "Loaded : 0% 0:35:50 0:35:31 Progress : 0%" at bounding box center [747, 805] width 1323 height 5
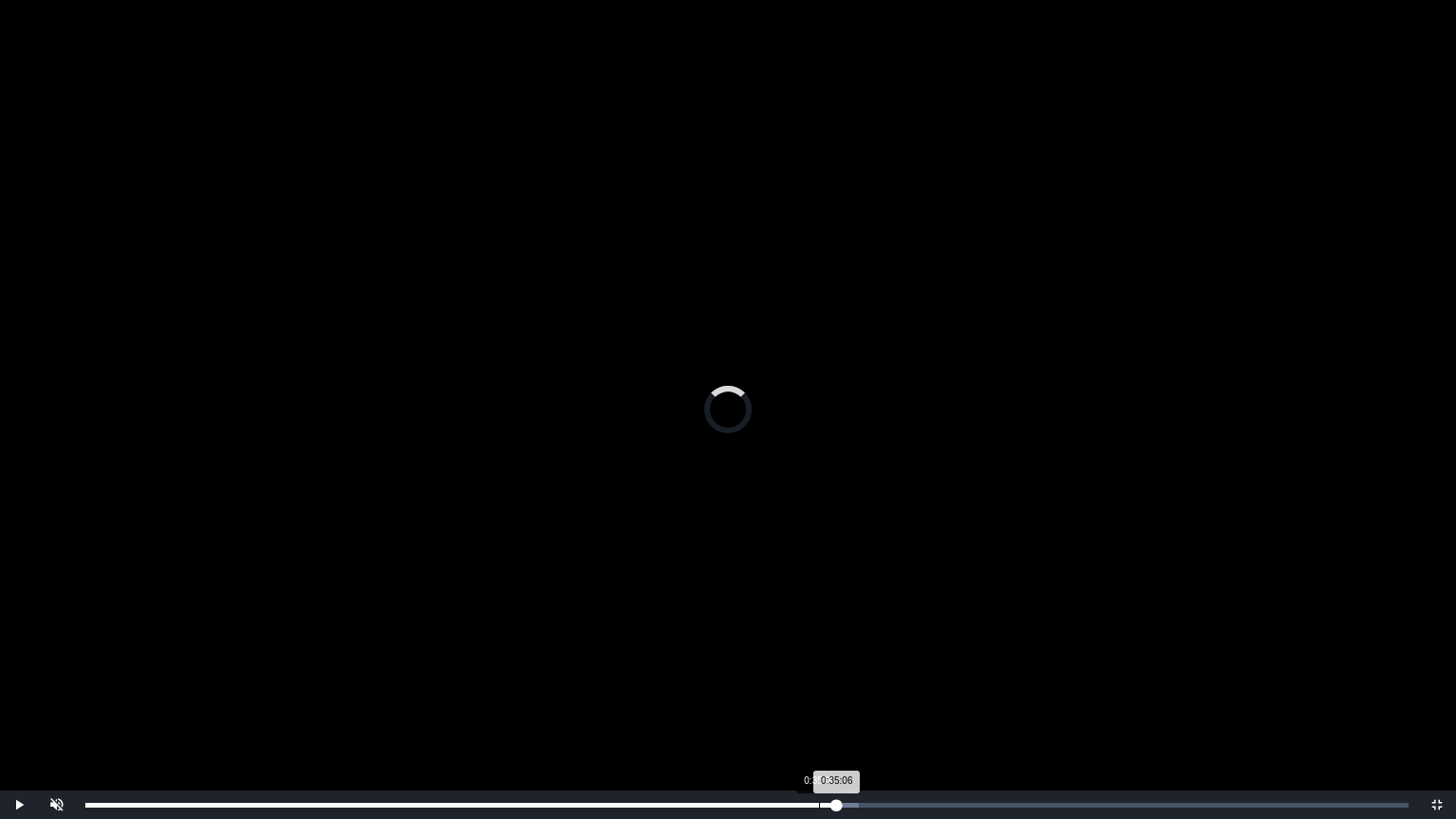
click at [819, 685] on div "Loaded : 0% 0:35:06 0:35:06 Progress : 0%" at bounding box center [747, 805] width 1323 height 5
click at [811, 685] on div "0:35:07 Progress : 0%" at bounding box center [451, 805] width 733 height 5
click at [808, 685] on div "0:34:57 Progress : 0%" at bounding box center [450, 805] width 730 height 5
click at [802, 685] on div "0:34:17 Progress : 0%" at bounding box center [447, 805] width 724 height 5
click at [795, 685] on div "0:33:58 Progress : 0%" at bounding box center [444, 805] width 717 height 5
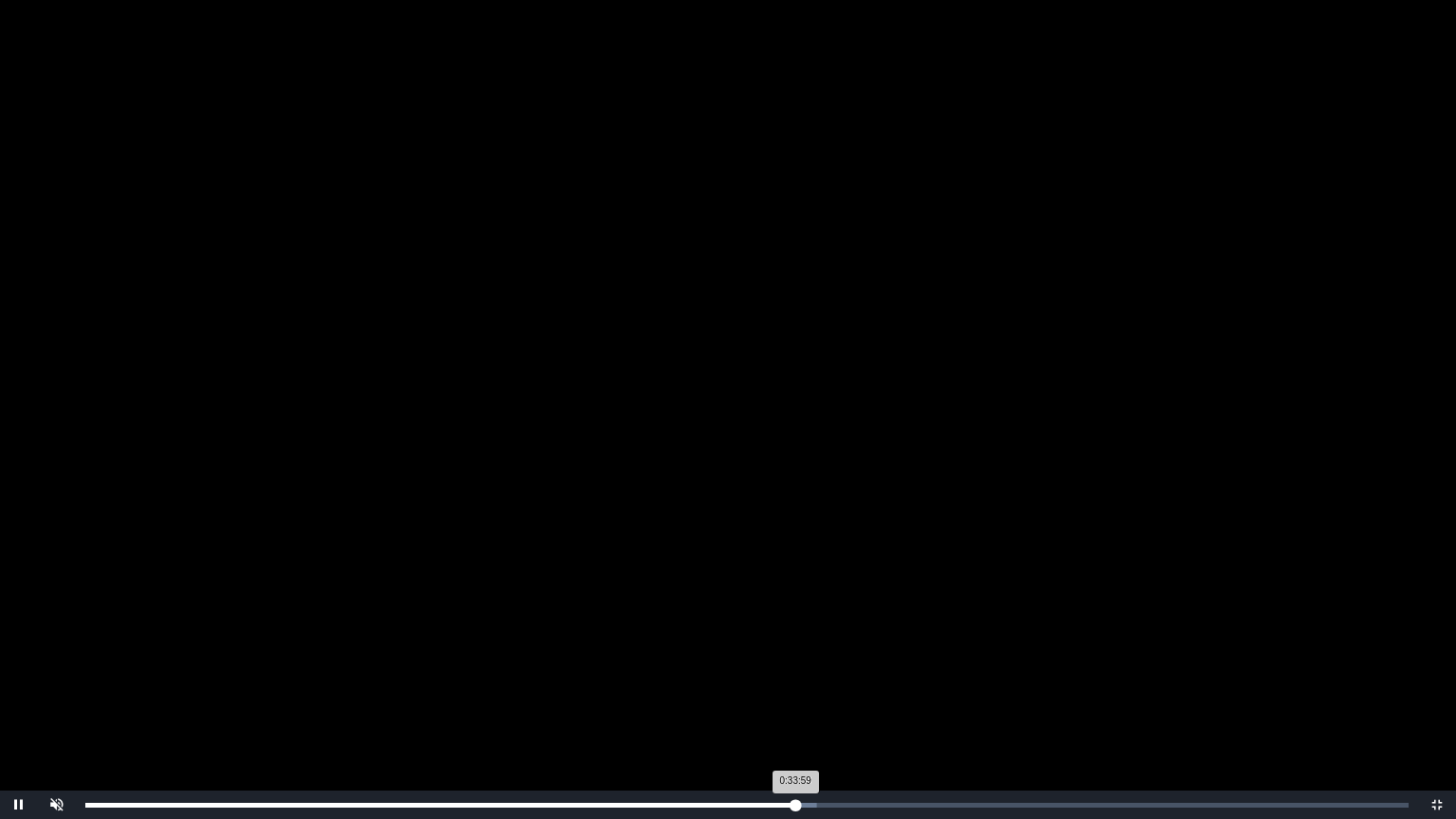
click at [795, 685] on div "0:33:59 Progress : 0%" at bounding box center [440, 805] width 710 height 5
click at [779, 685] on div "Loaded : 0% 0:33:15 0:33:59 Progress : 0%" at bounding box center [747, 805] width 1323 height 5
click at [770, 685] on div "Loaded : 0% 0:33:04 0:33:13 Progress : 0%" at bounding box center [747, 805] width 1323 height 5
click at [769, 685] on div "0:32:49 Progress : 0%" at bounding box center [428, 805] width 686 height 5
click at [762, 685] on div "0:32:45 Progress : 0%" at bounding box center [427, 805] width 684 height 5
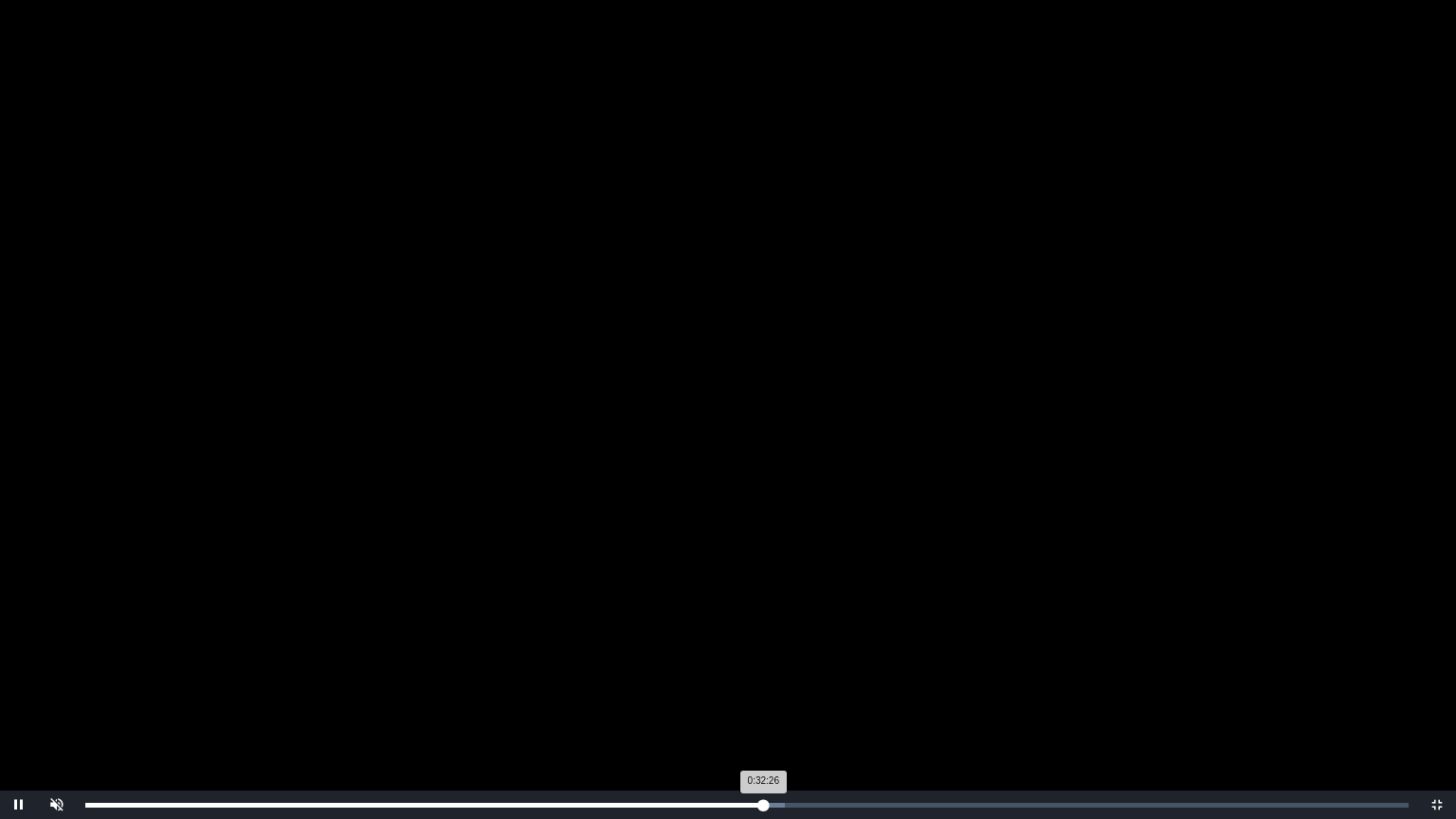
click at [762, 685] on div "0:32:26 Progress : 0%" at bounding box center [423, 805] width 677 height 5
click at [751, 685] on div "Loaded : 0% 0:31:50 0:31:50 Progress : 0%" at bounding box center [746, 804] width 1342 height 28
click at [747, 685] on div "0:31:51 Progress : 0%" at bounding box center [418, 805] width 666 height 5
click at [739, 685] on div "0:31:40 Progress : 0%" at bounding box center [416, 805] width 662 height 5
click at [727, 685] on div "Loaded : 0% 0:30:45 0:30:42 Progress : 0%" at bounding box center [746, 804] width 1342 height 28
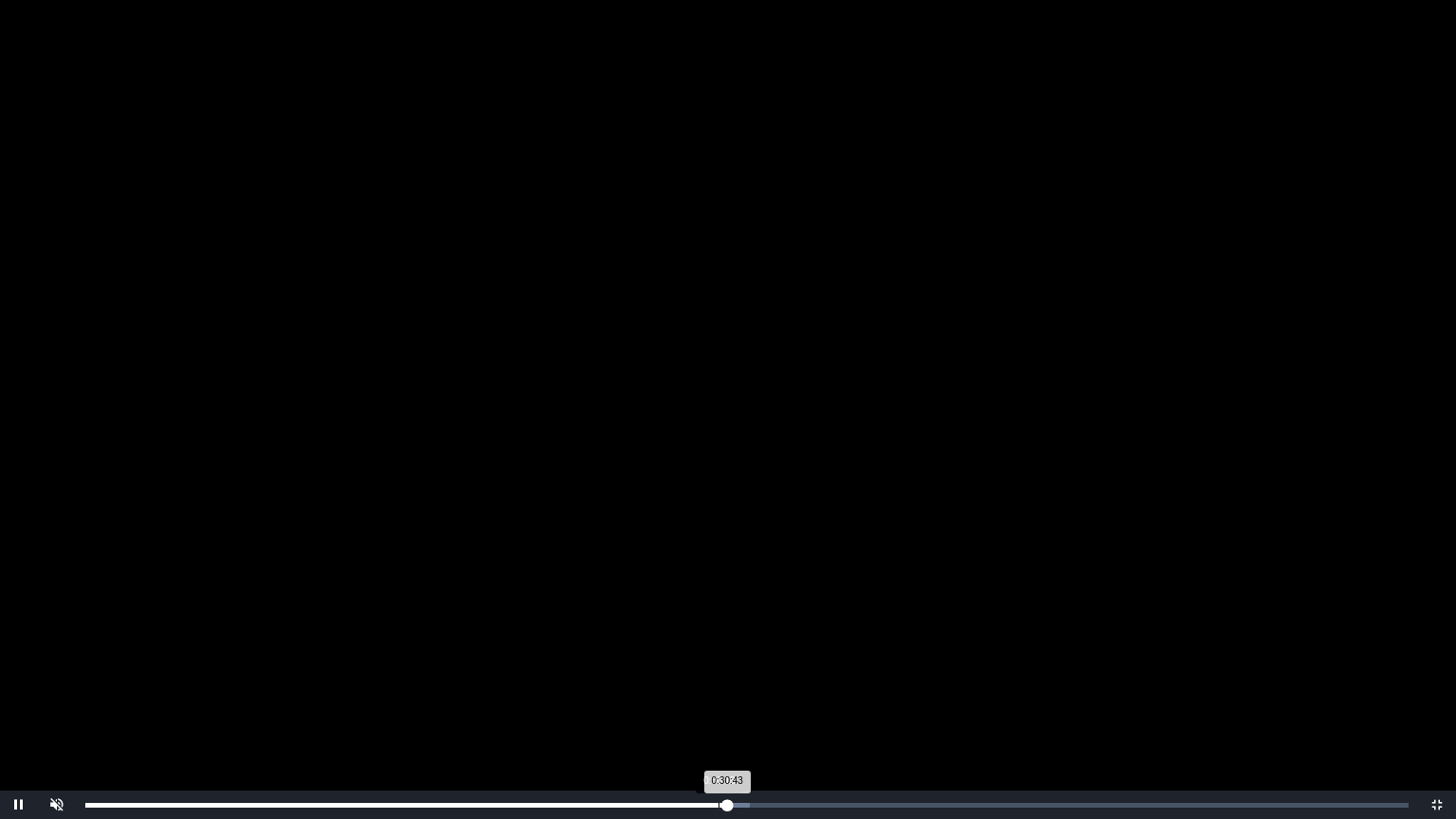
click at [719, 685] on div "Loaded : 0% 0:30:18 0:30:43 Progress : 0%" at bounding box center [746, 804] width 1342 height 28
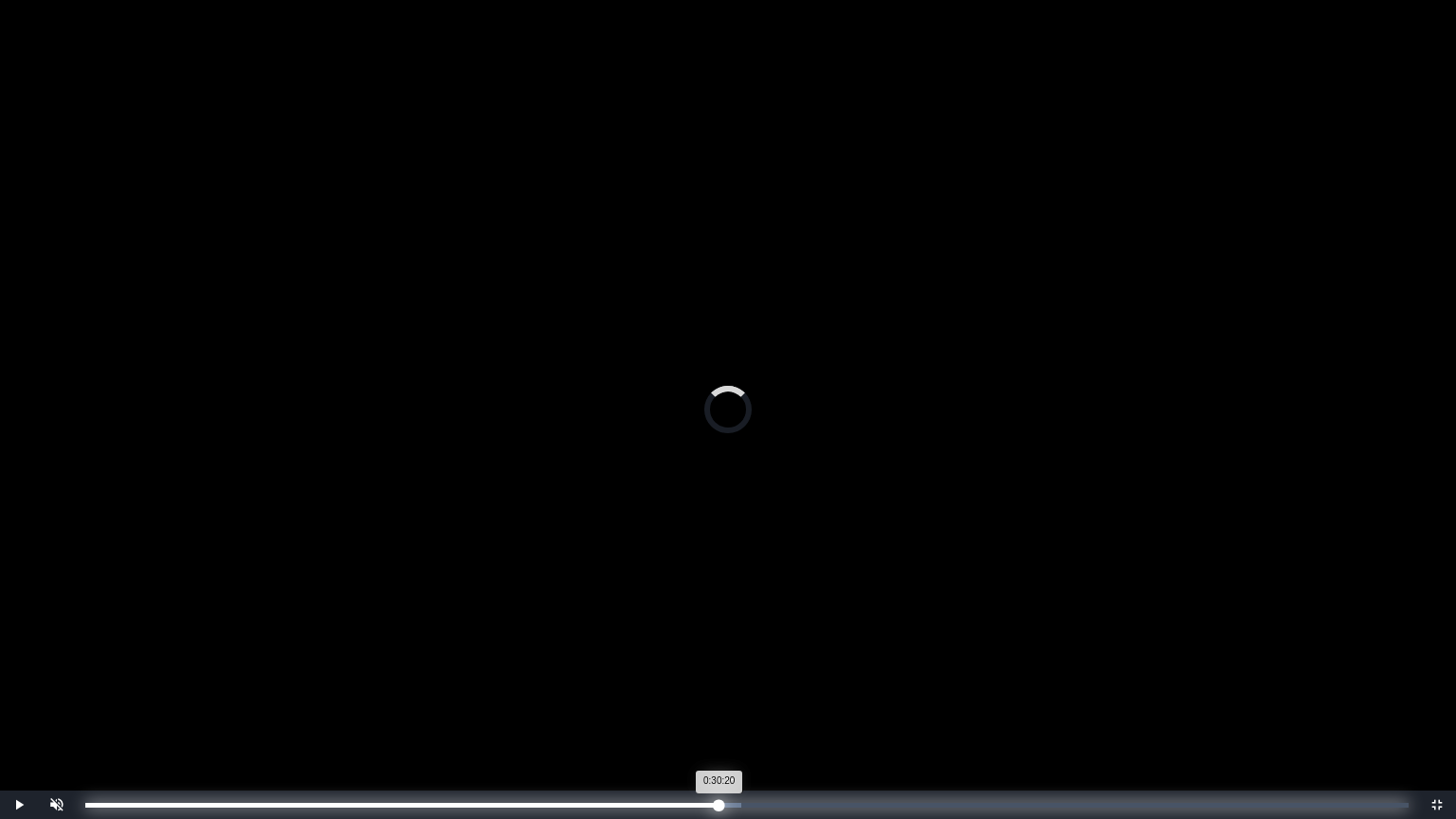
drag, startPoint x: 719, startPoint y: 808, endPoint x: 690, endPoint y: 818, distance: 30.7
click at [690, 685] on div "Loaded : 0% 0:30:18 0:30:20 Progress : 0%" at bounding box center [746, 804] width 1342 height 28
click at [726, 685] on div "0:30:37" at bounding box center [725, 805] width 1 height 5
click at [811, 685] on div "0:34:45" at bounding box center [811, 805] width 1 height 5
click at [819, 685] on div "Loaded : 0% 0:35:06 0:34:46 Progress : 0%" at bounding box center [746, 804] width 1342 height 28
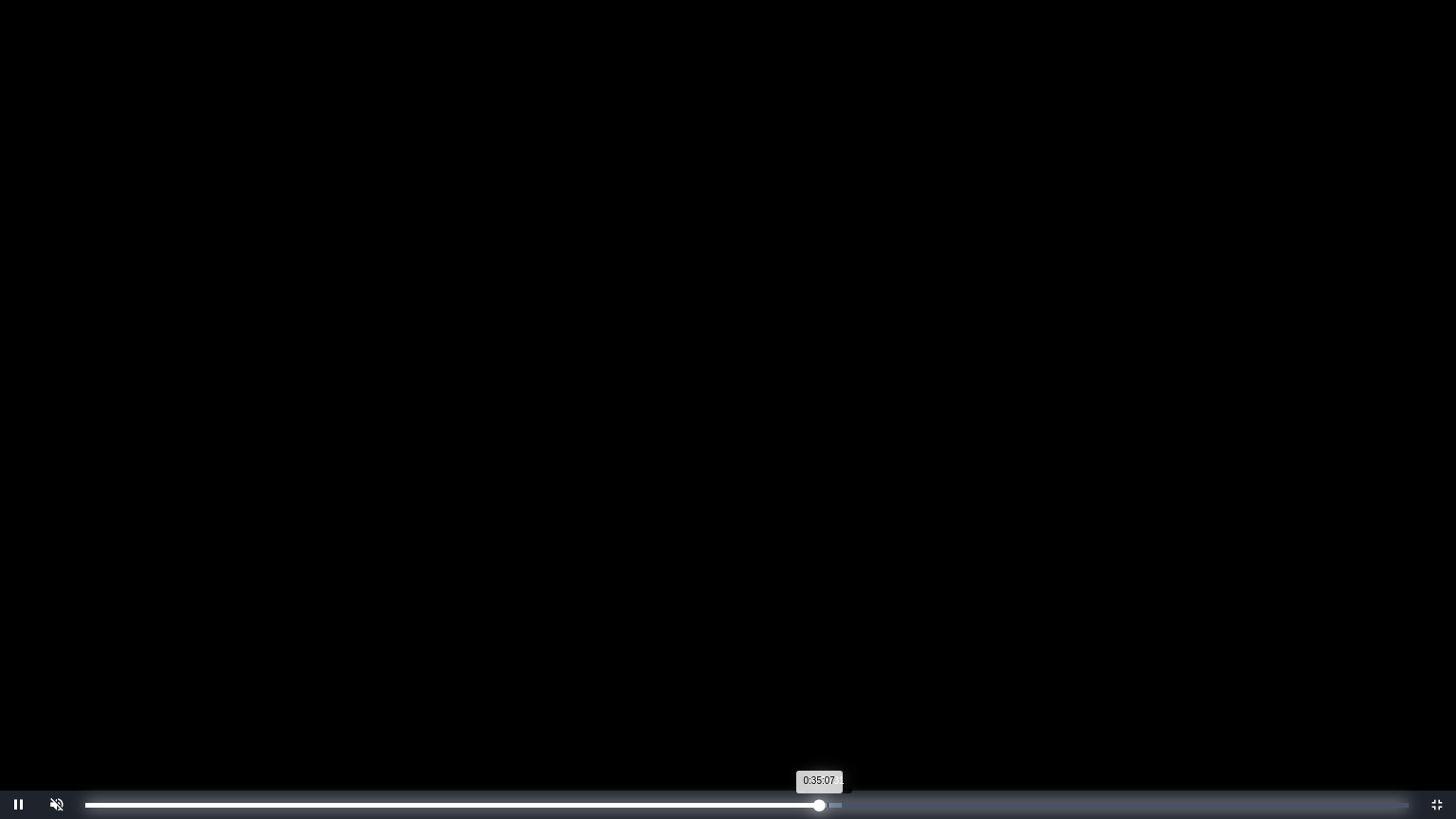
click at [832, 685] on div "Loaded : 0% 0:35:31 0:35:07 Progress : 0%" at bounding box center [746, 804] width 1342 height 28
click at [866, 685] on div "Loaded : 0% 0:37:14 0:35:45 Progress : 0%" at bounding box center [746, 804] width 1342 height 28
click at [906, 685] on div "Loaded : 0% 0:38:50 0:37:23 Progress : 0%" at bounding box center [746, 804] width 1342 height 28
click at [944, 685] on div "Loaded : 0% 0:41:06 0:41:06 Progress : 0%" at bounding box center [746, 804] width 1342 height 28
click at [919, 685] on div "0:39:55" at bounding box center [919, 805] width 1 height 5
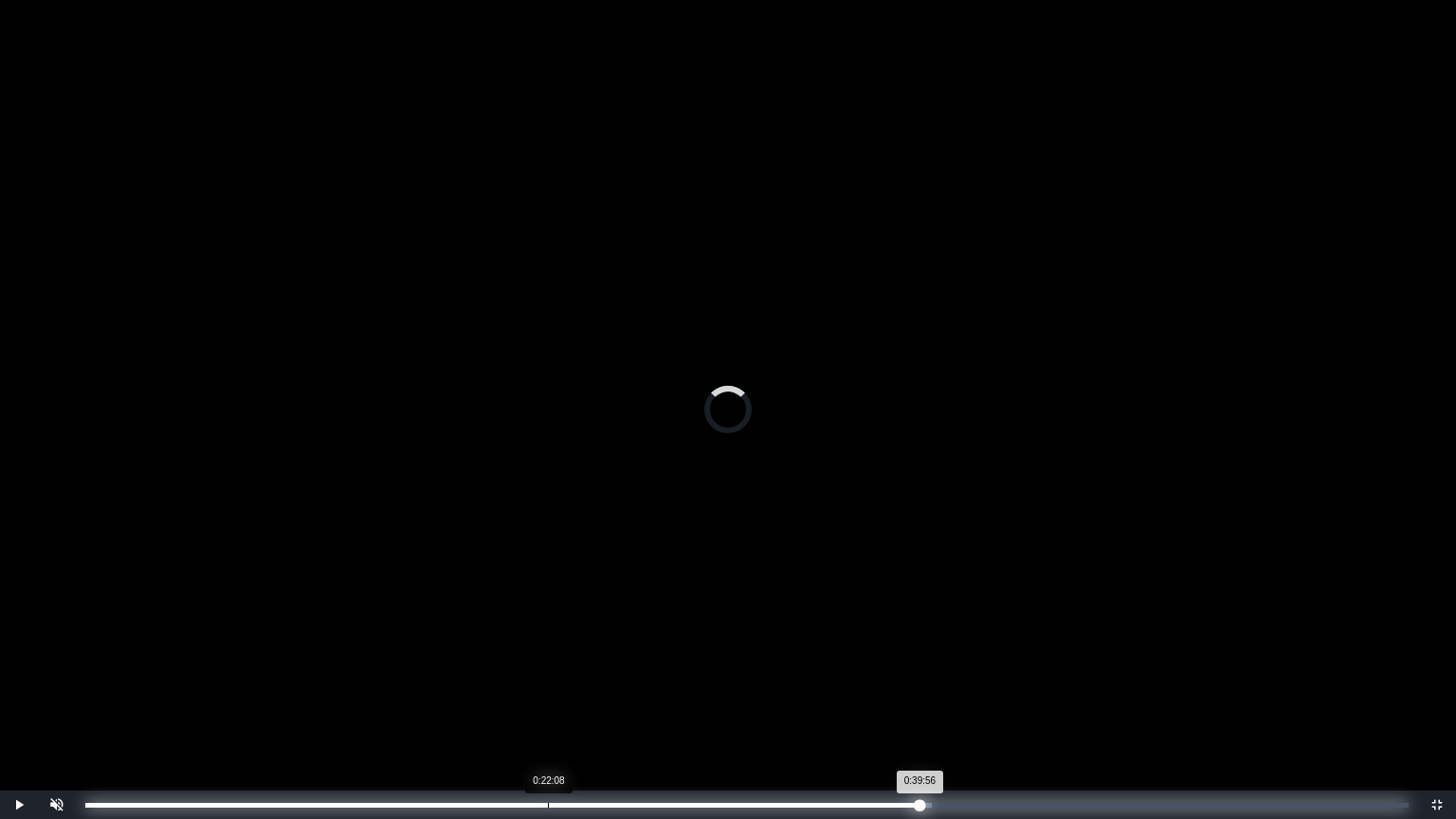
click at [547, 685] on div "Loaded : 0% 0:22:08 0:39:56 Progress : 0%" at bounding box center [746, 804] width 1342 height 28
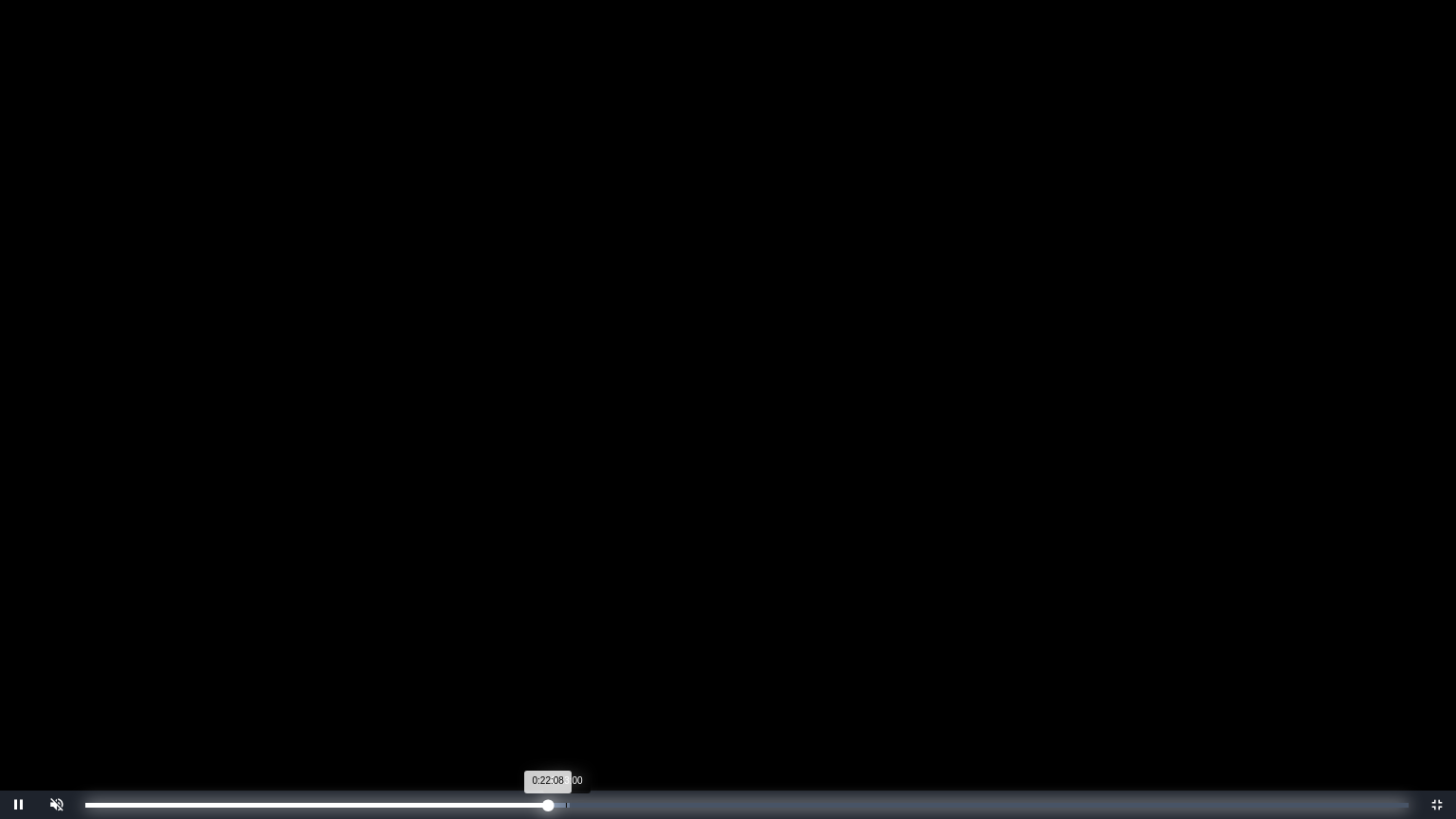
click at [571, 685] on div "Loaded : 0% 0:23:00 0:22:08 Progress : 0%" at bounding box center [747, 805] width 1323 height 5
click at [590, 685] on div "0:24:10" at bounding box center [590, 805] width 1 height 5
click at [622, 685] on div "Loaded : 0% 0:25:35 0:24:11 Progress : 0%" at bounding box center [746, 804] width 1342 height 28
click at [670, 685] on div "0:27:56" at bounding box center [669, 805] width 1 height 5
click at [687, 685] on div "0:28:45" at bounding box center [686, 805] width 1 height 5
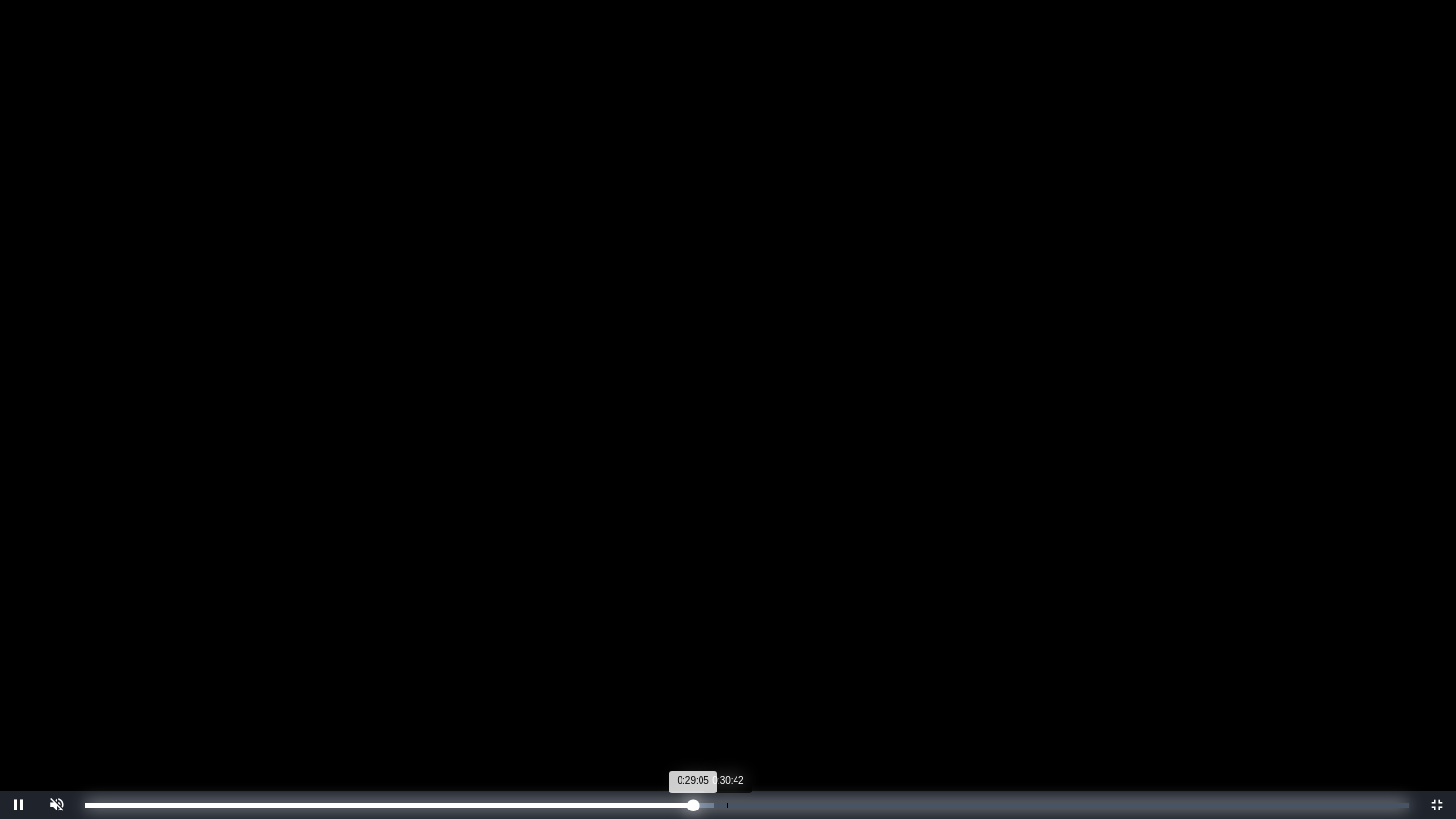
click at [728, 685] on div "Loaded : 0% 0:30:42 0:29:05 Progress : 0%" at bounding box center [746, 804] width 1342 height 28
click at [785, 685] on div "Loaded : 0% 0:33:28 0:33:28 Progress : 0%" at bounding box center [746, 804] width 1342 height 28
click at [233, 685] on div "Loaded : 0% 0:07:07 0:33:31 Progress : 0%" at bounding box center [746, 804] width 1342 height 28
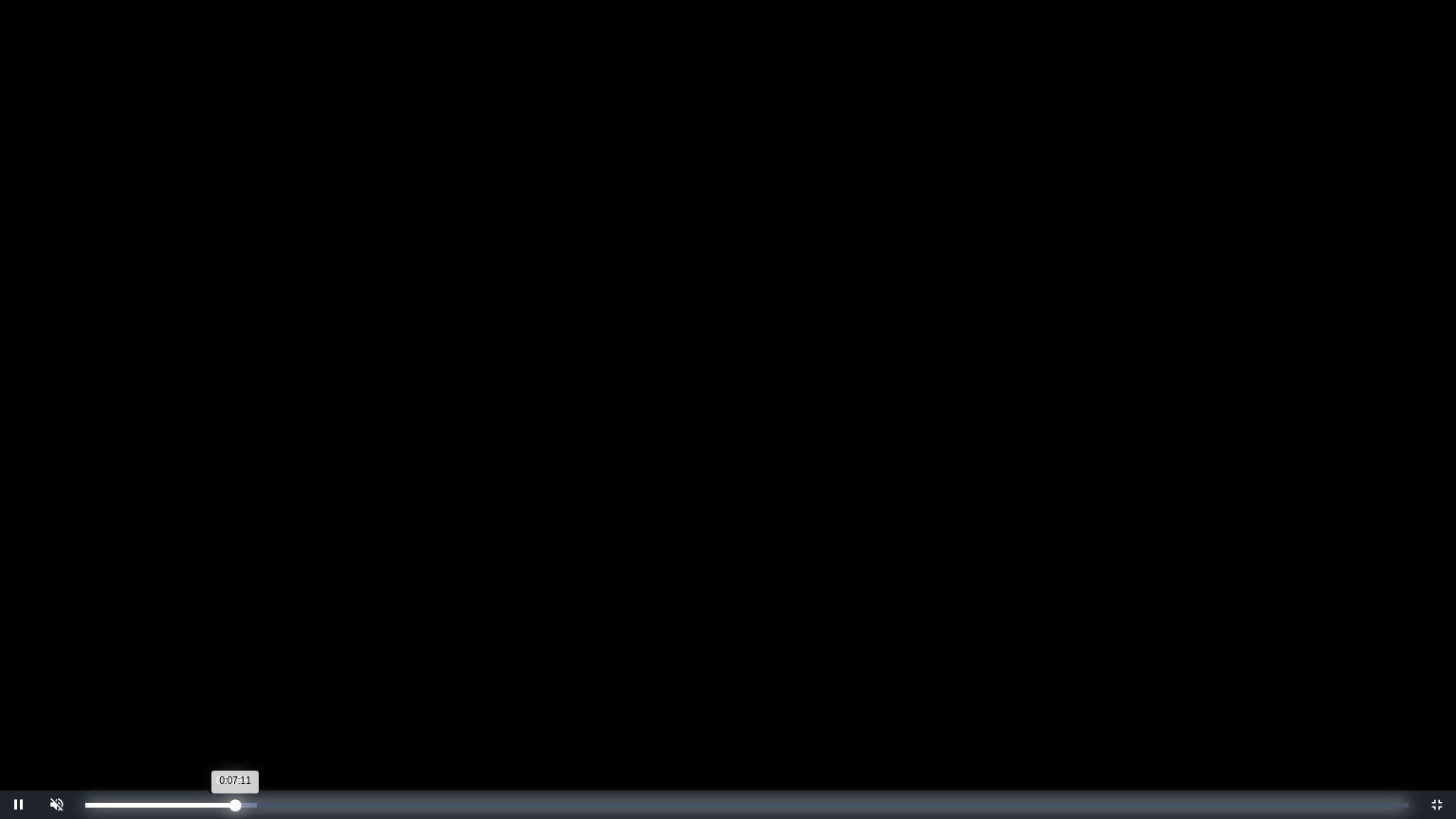
drag, startPoint x: 232, startPoint y: 804, endPoint x: 216, endPoint y: 818, distance: 21.3
click at [216, 685] on div "Loaded : 0% 0:06:59 0:07:11 Progress : 0%" at bounding box center [746, 804] width 1342 height 28
click at [245, 685] on div "0:07:40" at bounding box center [245, 805] width 1 height 5
click at [232, 685] on div "Loaded : 0% 0:07:01 0:07:01 Progress : 0%" at bounding box center [747, 805] width 1323 height 5
click at [224, 685] on div "0:06:37" at bounding box center [224, 805] width 1 height 5
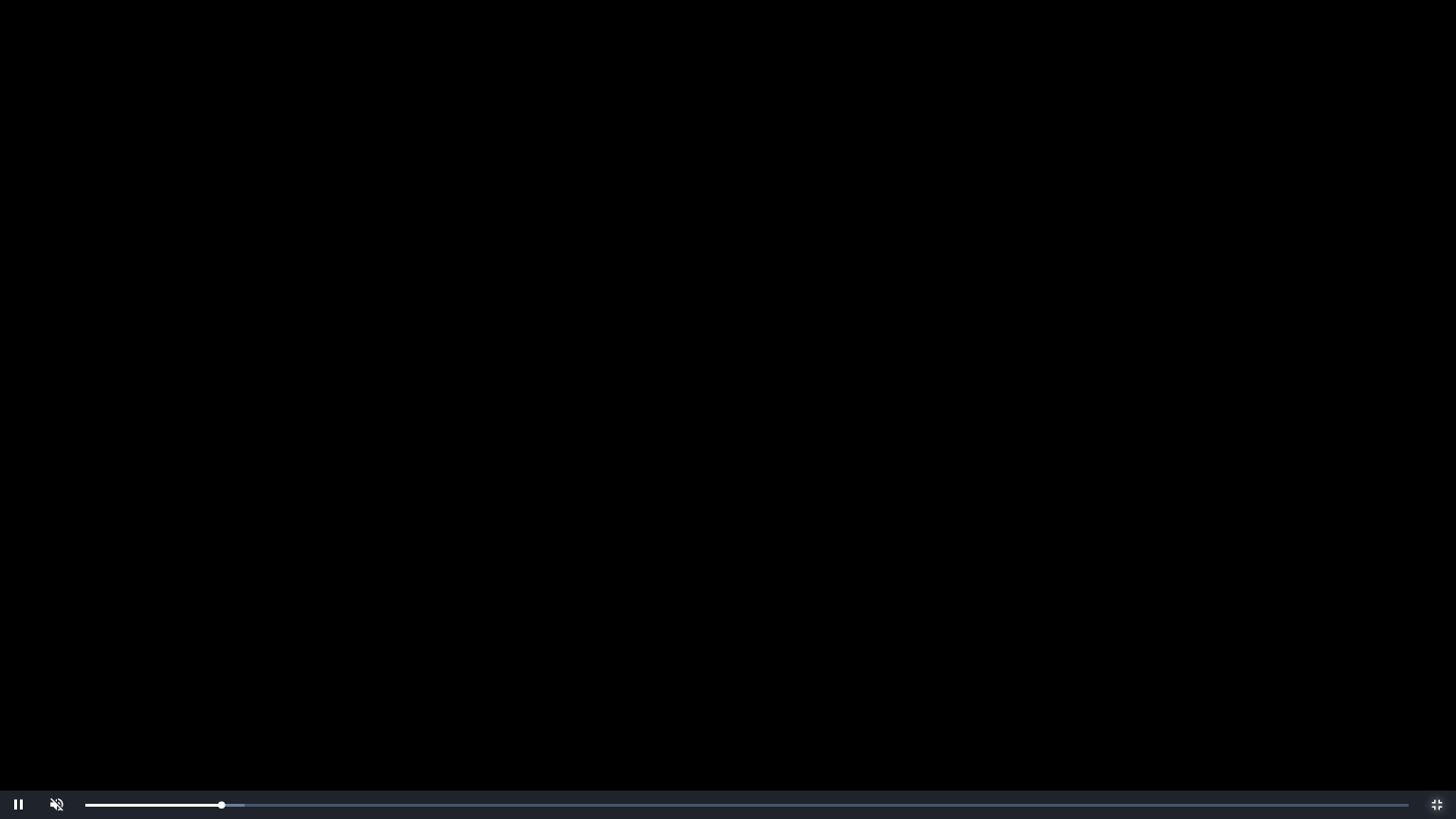
click at [1434, 685] on span "Video Player" at bounding box center [1437, 805] width 0 height 0
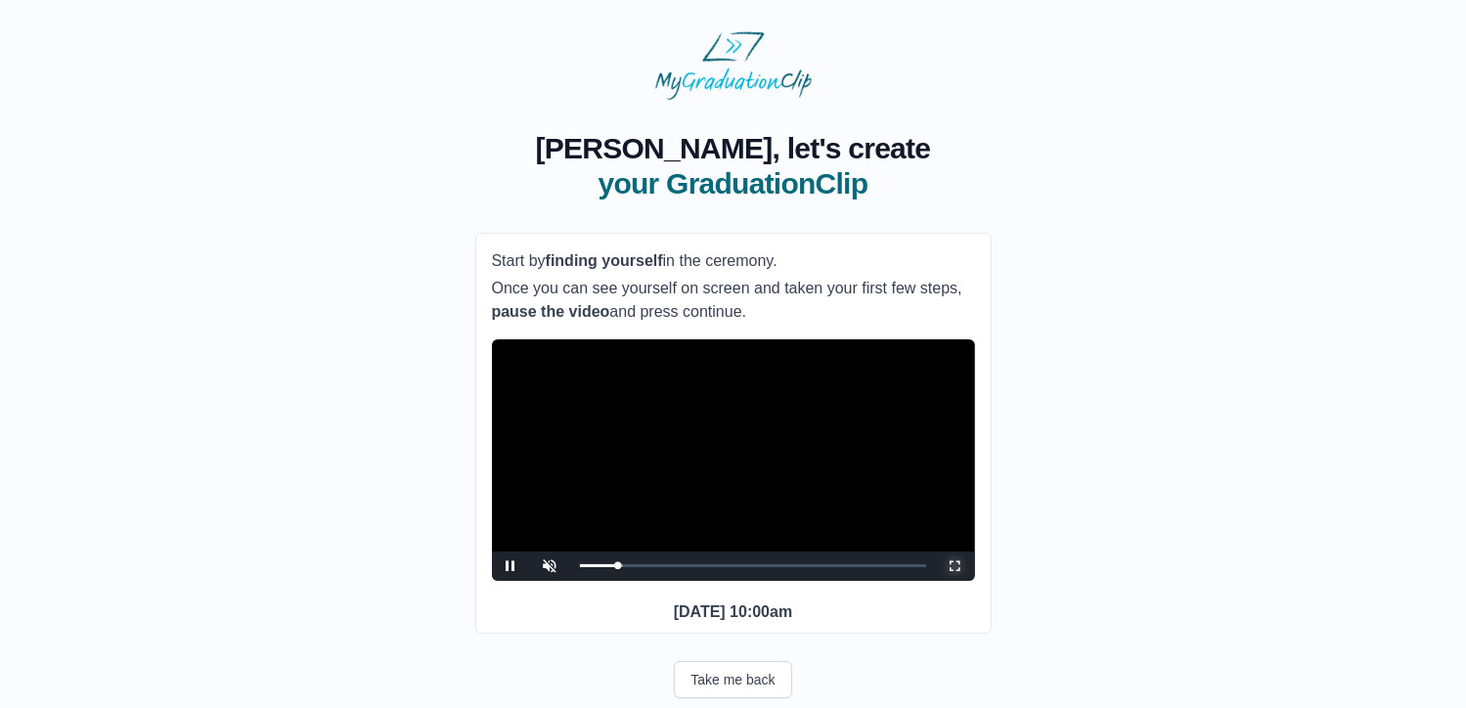
click at [956, 566] on span "Video Player" at bounding box center [956, 566] width 0 height 0
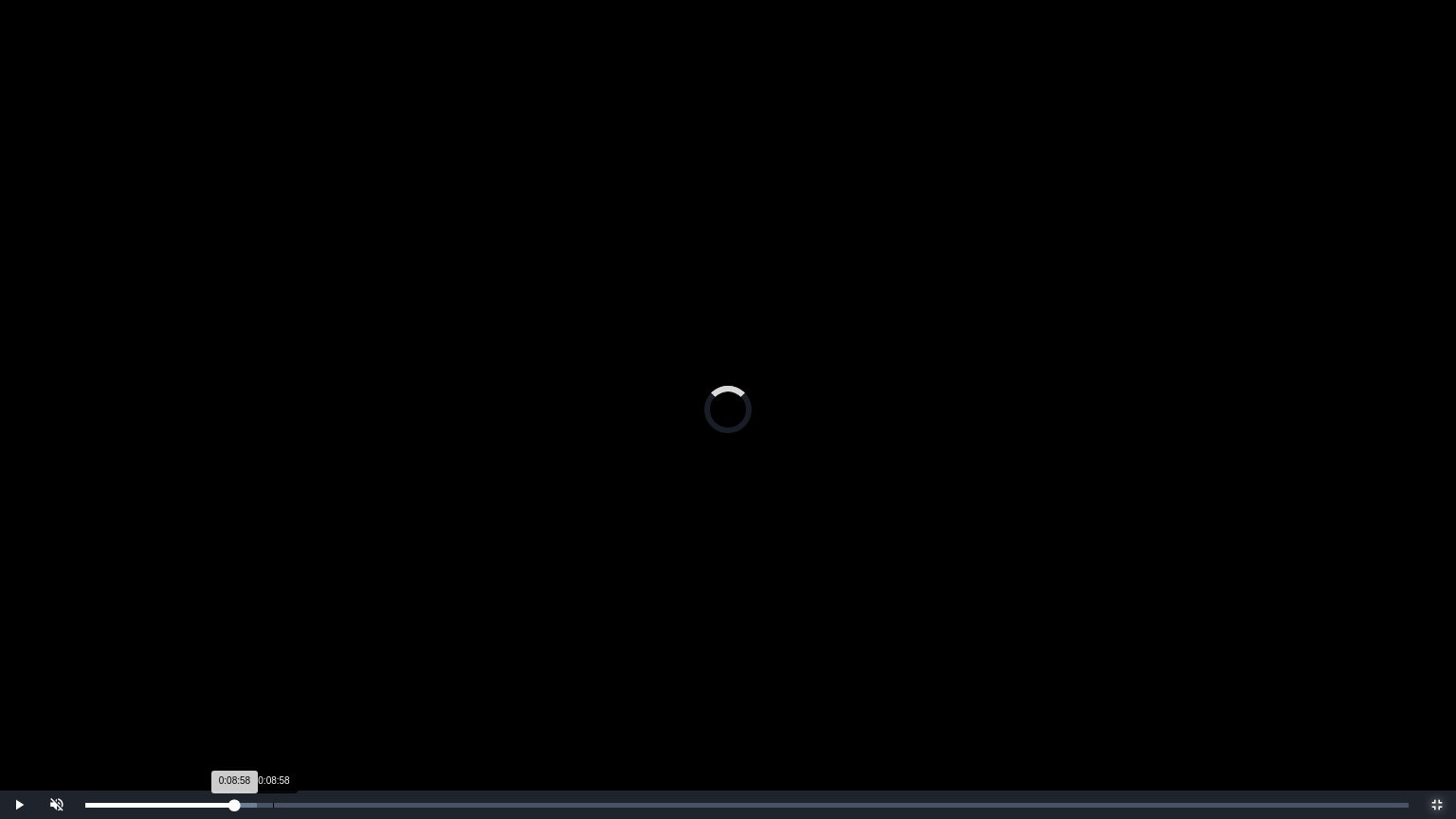
click at [273, 685] on div "0:08:58" at bounding box center [273, 805] width 1 height 5
click at [296, 685] on div "Loaded : 0% 0:10:07 0:10:07 Progress : 0%" at bounding box center [746, 804] width 1342 height 28
click at [303, 685] on div "Loaded : 0% 0:10:09 0:10:07 Progress : 0%" at bounding box center [746, 804] width 1342 height 28
click at [327, 685] on div "Loaded : 0% 0:11:34 0:10:28 Progress : 0%" at bounding box center [746, 804] width 1342 height 28
click at [342, 685] on div "Loaded : 0% 0:12:01 0:11:34 Progress : 0%" at bounding box center [746, 804] width 1342 height 28
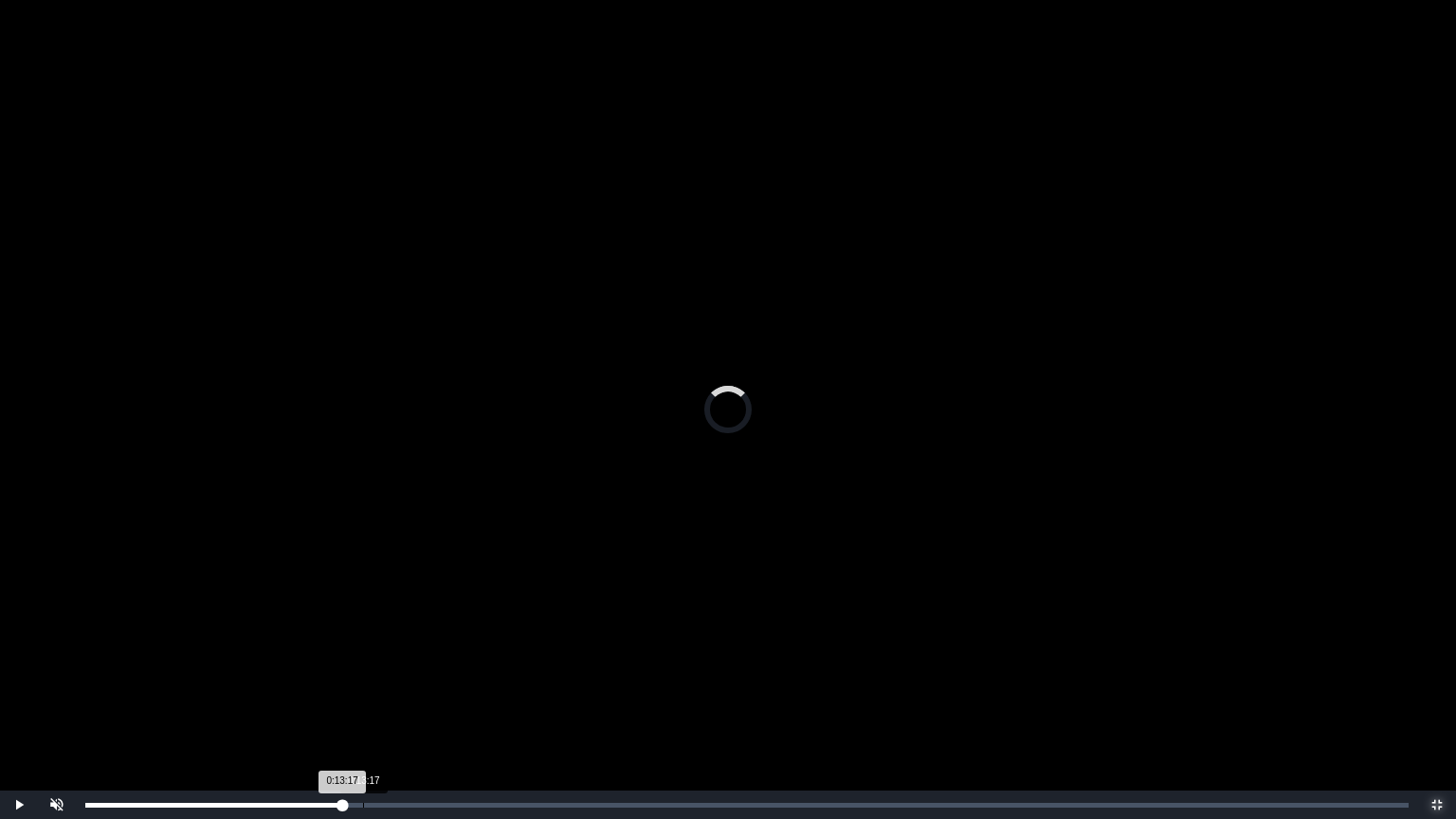
click at [363, 685] on div "Loaded : 0% 0:13:17 0:13:17 Progress : 0%" at bounding box center [746, 804] width 1342 height 28
click at [377, 685] on div "Loaded : 0% 0:13:58 0:13:58 Progress : 0%" at bounding box center [746, 804] width 1342 height 28
click at [393, 685] on div "Loaded : 0% 0:14:41 0:13:59 Progress : 0%" at bounding box center [746, 804] width 1342 height 28
click at [389, 685] on div "0:14:33 Progress : 0%" at bounding box center [240, 805] width 310 height 5
click at [545, 643] on video "Video Player" at bounding box center [728, 409] width 1456 height 819
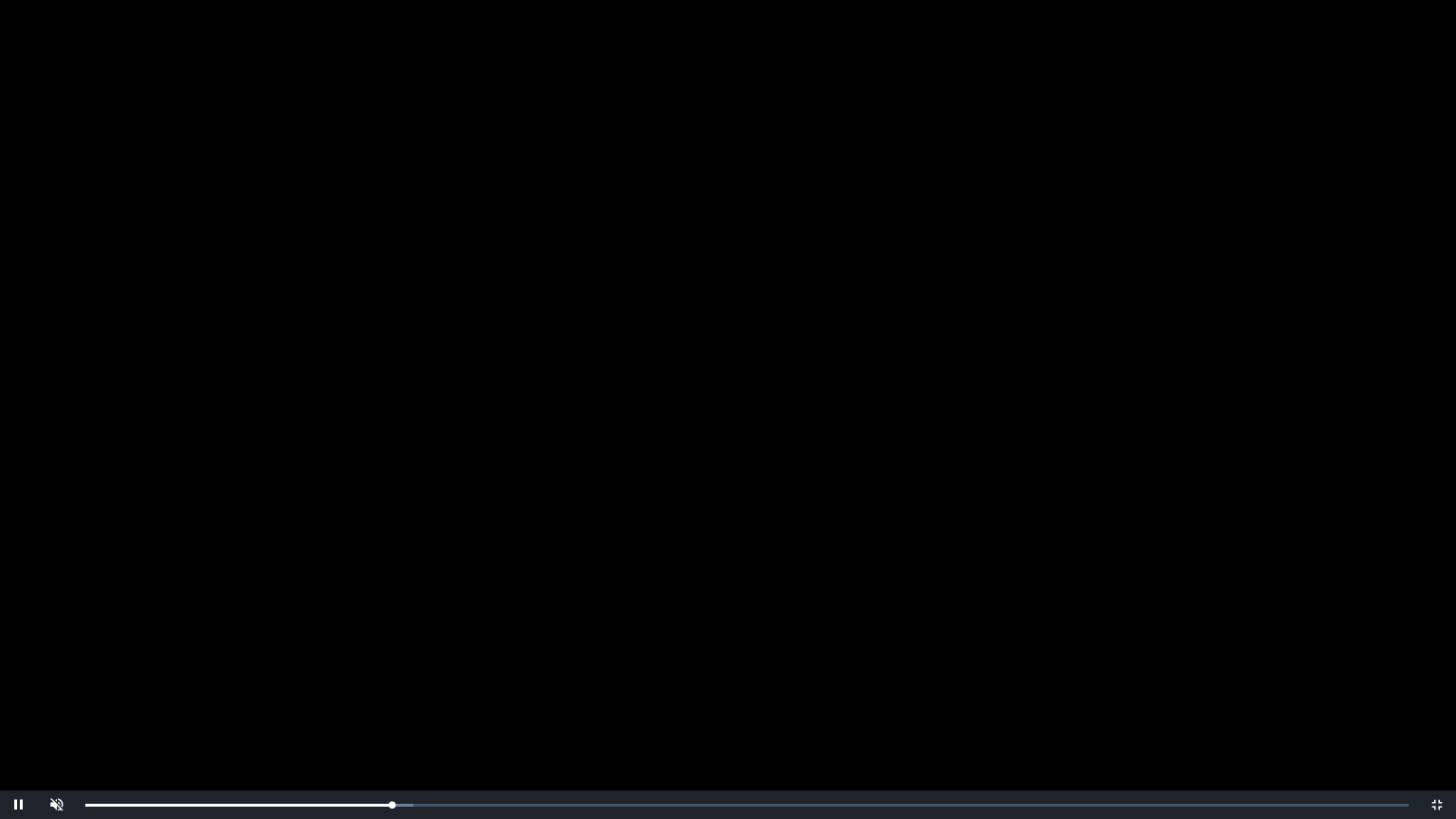
click at [601, 493] on video "Video Player" at bounding box center [728, 409] width 1456 height 819
click at [721, 574] on video "Video Player" at bounding box center [728, 409] width 1456 height 819
click at [400, 685] on div "0:15:09 Progress : 0%" at bounding box center [243, 805] width 317 height 5
click at [516, 685] on video "Video Player" at bounding box center [728, 409] width 1456 height 819
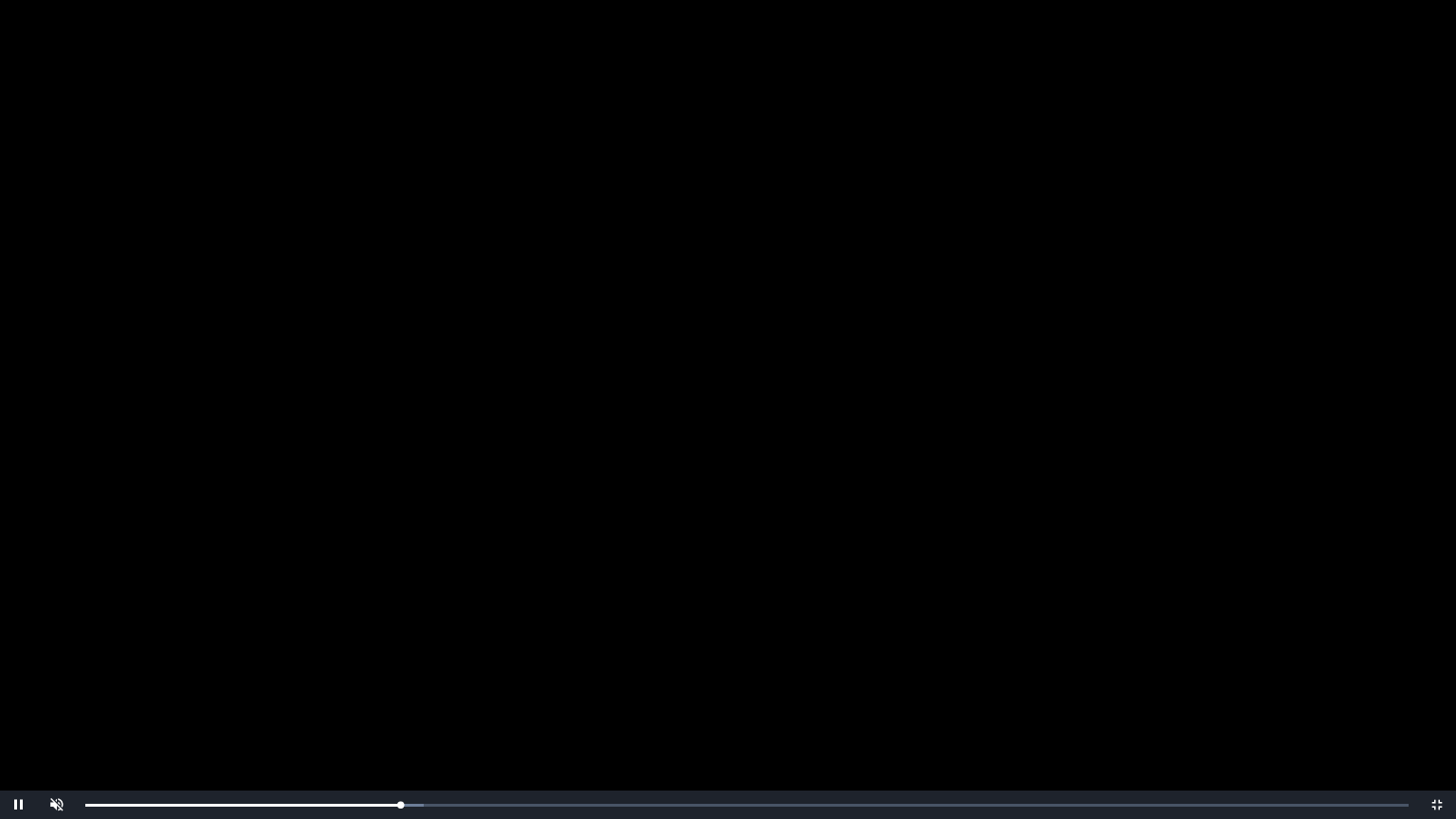
click at [572, 568] on video "Video Player" at bounding box center [728, 409] width 1456 height 819
click at [415, 685] on div "0:15:44 Progress : 0%" at bounding box center [249, 805] width 328 height 5
click at [415, 685] on div "0:15:45 Progress : 0%" at bounding box center [249, 805] width 328 height 5
click at [415, 685] on div "0:15:58 Progress : 0%" at bounding box center [249, 805] width 328 height 5
click at [418, 685] on div "0:15:59 Progress : 0%" at bounding box center [252, 805] width 333 height 5
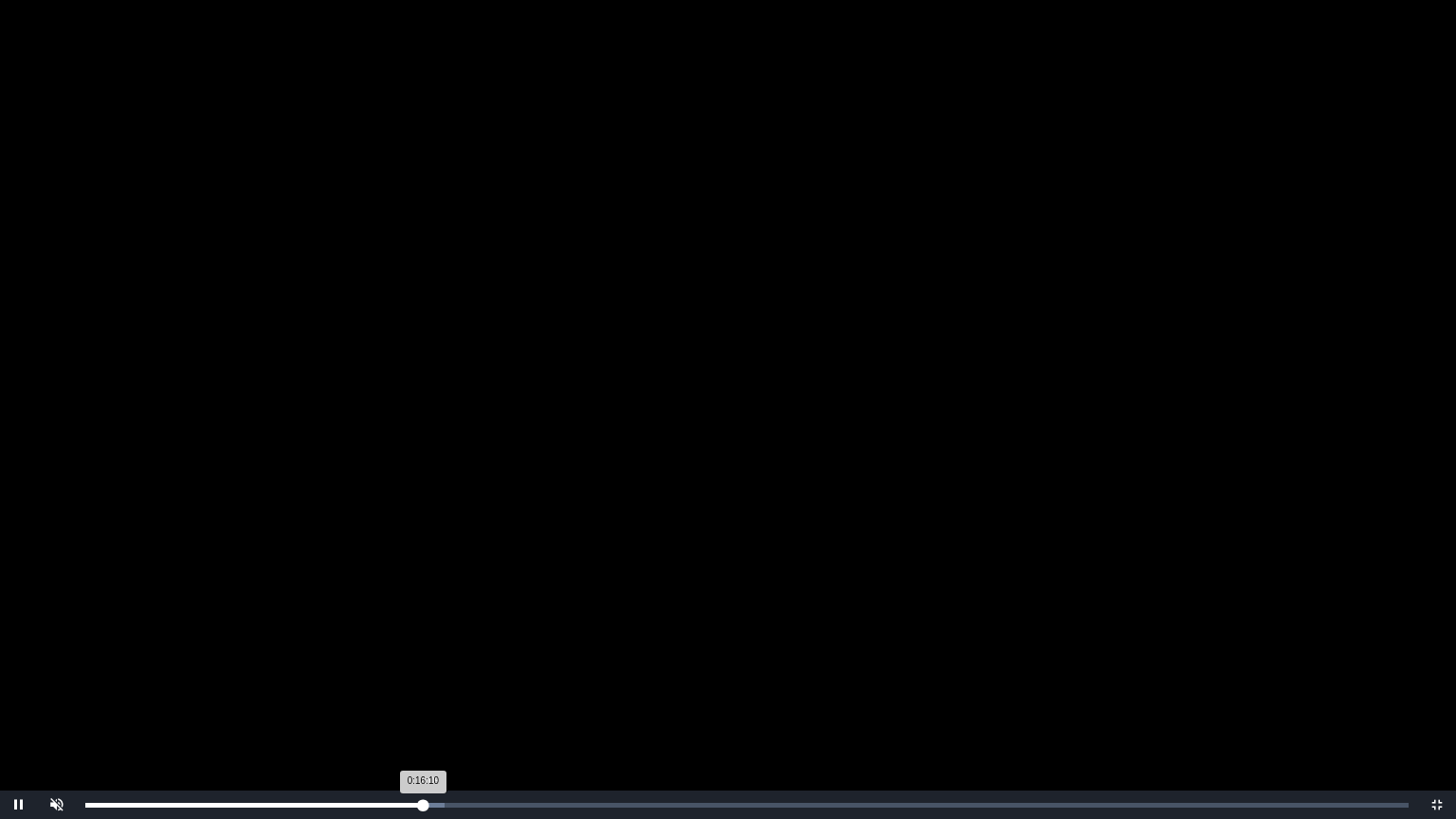
click at [422, 685] on div "0:16:10 Progress : 0%" at bounding box center [254, 805] width 337 height 5
click at [423, 685] on div "0:16:12 Progress : 0%" at bounding box center [254, 805] width 338 height 5
click at [430, 685] on div "0:16:30 Progress : 0%" at bounding box center [258, 805] width 345 height 5
click at [445, 685] on div "Loaded : 0% 0:17:08 0:16:31 Progress : 0%" at bounding box center [747, 805] width 1323 height 5
click at [452, 685] on div "0:17:33" at bounding box center [452, 805] width 1 height 5
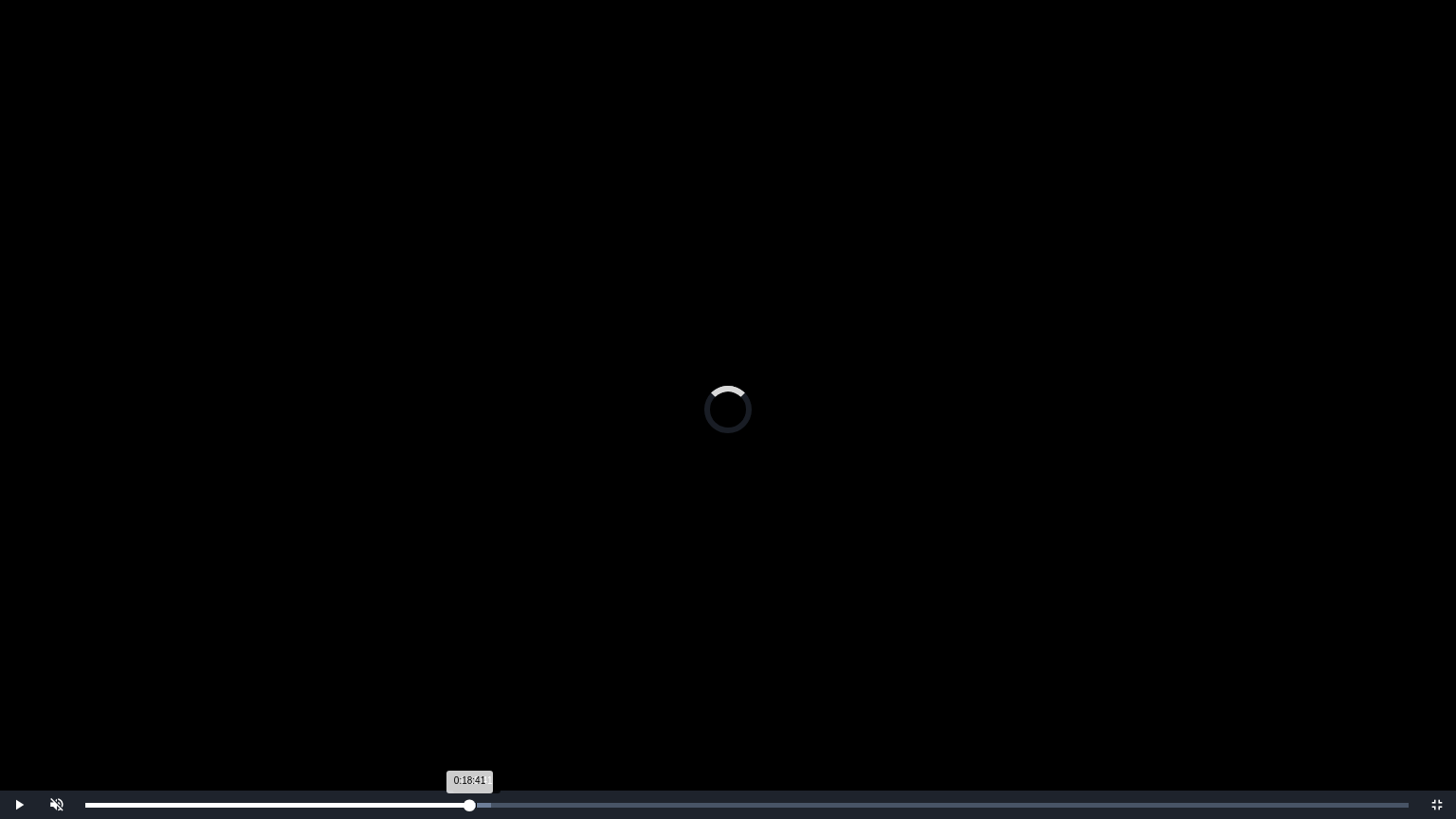
click at [470, 685] on div "0:18:41 Progress : 0%" at bounding box center [277, 805] width 385 height 5
click at [487, 685] on div "0:19:14" at bounding box center [487, 805] width 1 height 5
click at [488, 685] on div "0:19:16 Progress : 0%" at bounding box center [287, 805] width 403 height 5
click at [490, 685] on div "0:19:23 Progress : 0%" at bounding box center [288, 805] width 405 height 5
click at [493, 685] on div "0:19:31 Progress : 0%" at bounding box center [289, 805] width 408 height 5
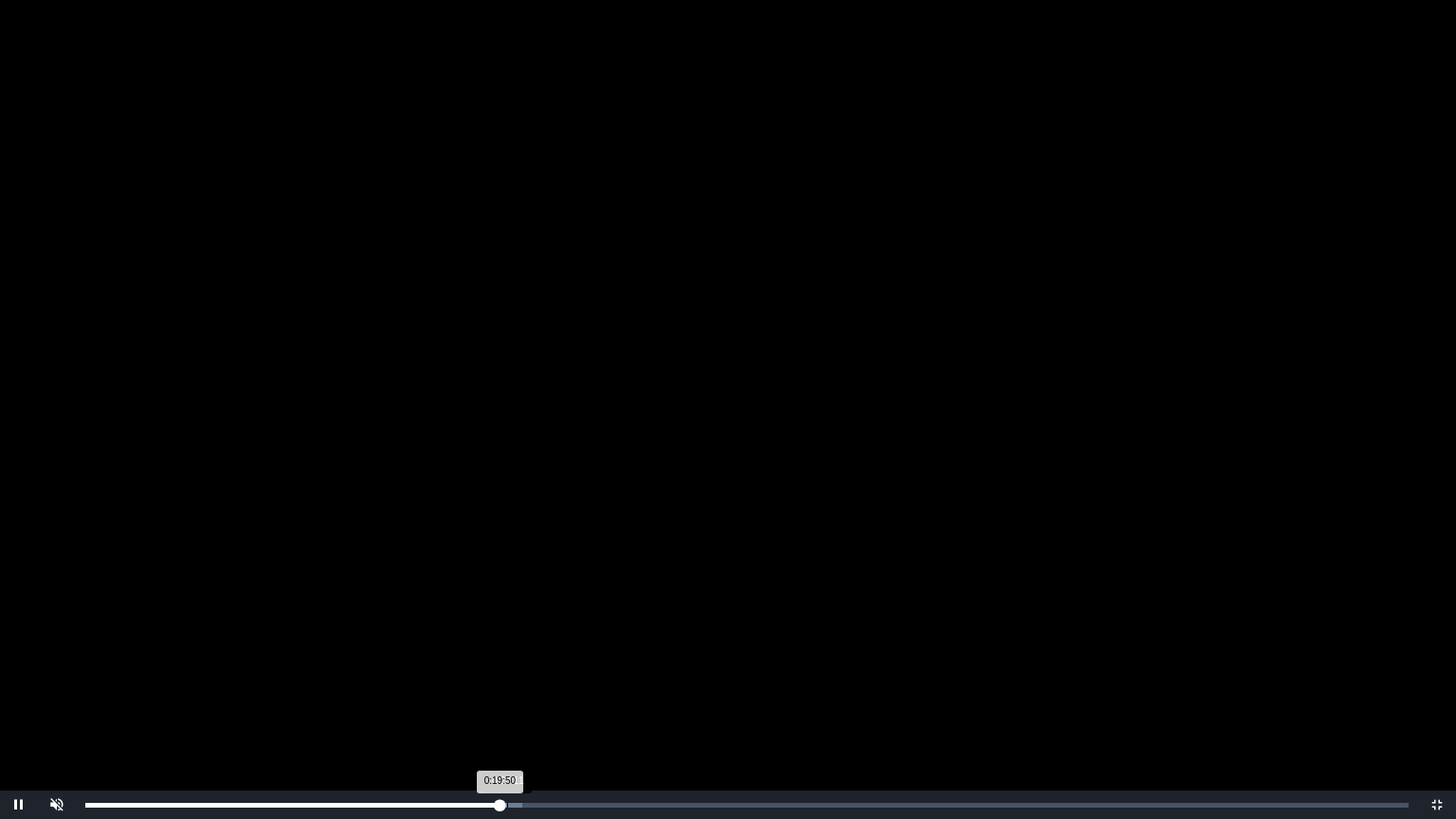
click at [507, 685] on div "Loaded : 0% 0:20:11 0:19:50 Progress : 0%" at bounding box center [746, 804] width 1342 height 28
click at [507, 685] on div "0:20:11 Progress : 0%" at bounding box center [295, 805] width 421 height 5
click at [507, 685] on div "0:20:27 Progress : 0%" at bounding box center [295, 805] width 421 height 5
click at [521, 685] on div "0:20:52" at bounding box center [521, 805] width 1 height 5
click at [1434, 685] on span "Video Player" at bounding box center [1437, 805] width 0 height 0
